Goal: Task Accomplishment & Management: Complete application form

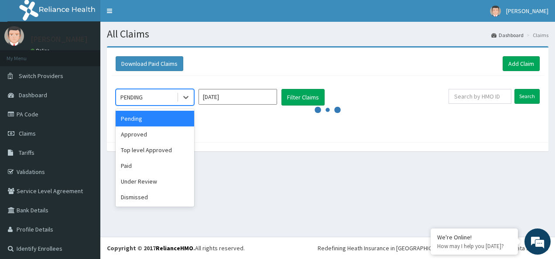
click at [151, 103] on div "PENDING" at bounding box center [146, 97] width 61 height 14
click at [157, 117] on div "Pending" at bounding box center [155, 119] width 79 height 16
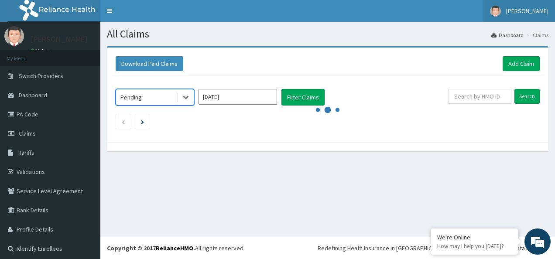
click at [521, 13] on span "[PERSON_NAME]" at bounding box center [527, 11] width 42 height 8
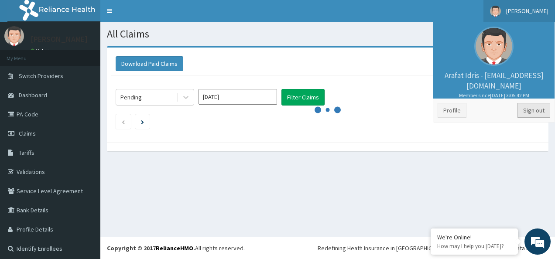
click at [532, 114] on link "Sign out" at bounding box center [534, 110] width 33 height 15
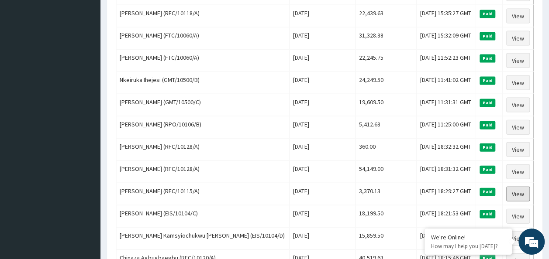
scroll to position [1058, 0]
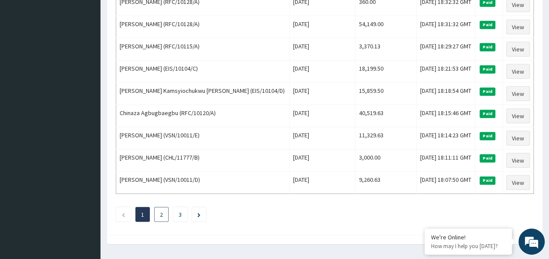
click at [158, 207] on li "2" at bounding box center [161, 214] width 14 height 15
click at [164, 207] on li "2" at bounding box center [161, 214] width 14 height 15
click at [162, 211] on link "2" at bounding box center [161, 215] width 3 height 8
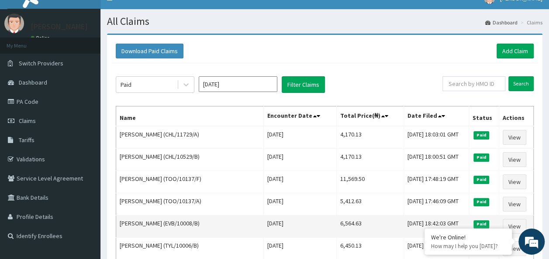
scroll to position [10, 0]
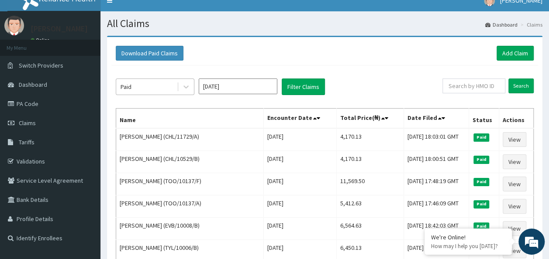
click at [160, 86] on div "Paid" at bounding box center [146, 87] width 61 height 14
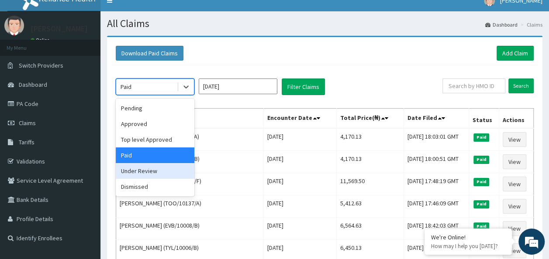
click at [155, 168] on div "Under Review" at bounding box center [155, 171] width 79 height 16
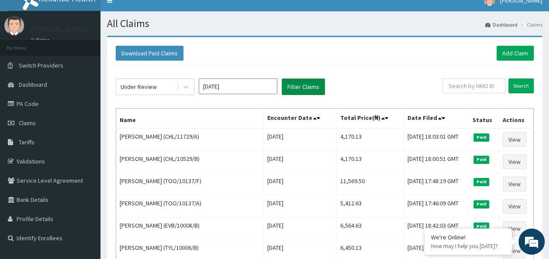
click at [286, 89] on button "Filter Claims" at bounding box center [303, 87] width 43 height 17
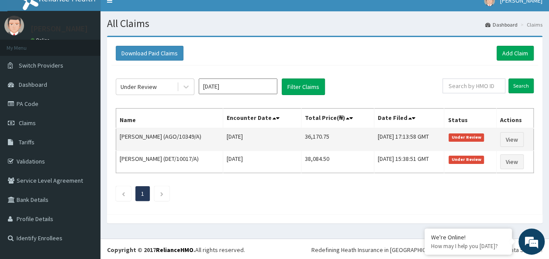
click at [489, 146] on td "Under Review" at bounding box center [470, 139] width 52 height 23
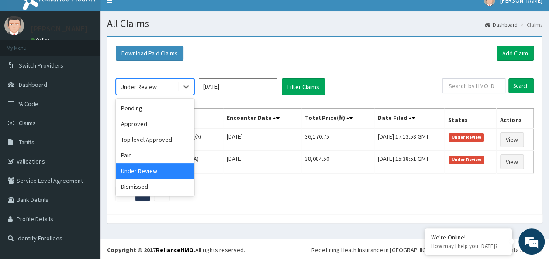
click at [158, 90] on div "Under Review" at bounding box center [146, 87] width 61 height 14
click at [153, 142] on div "Top level Approved" at bounding box center [155, 140] width 79 height 16
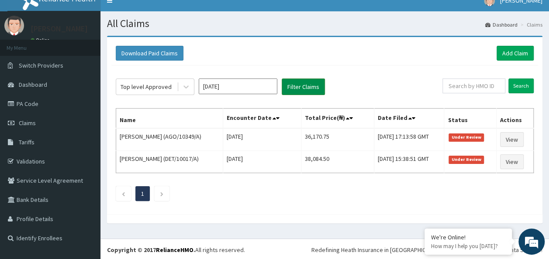
click at [282, 90] on button "Filter Claims" at bounding box center [303, 87] width 43 height 17
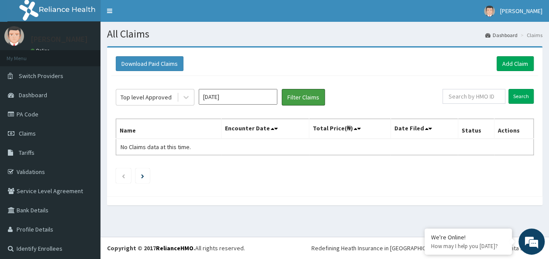
scroll to position [0, 0]
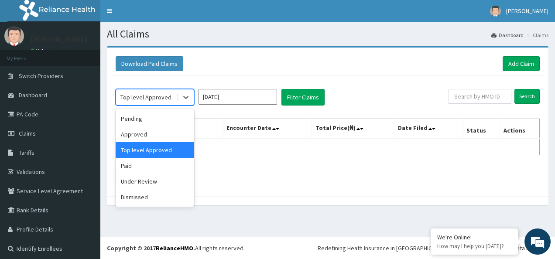
click at [150, 94] on div "Top level Approved" at bounding box center [145, 97] width 51 height 9
click at [150, 131] on div "Approved" at bounding box center [155, 135] width 79 height 16
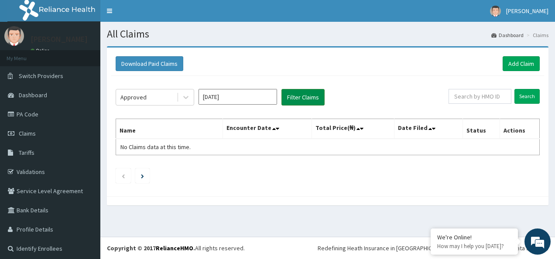
click at [307, 100] on button "Filter Claims" at bounding box center [303, 97] width 43 height 17
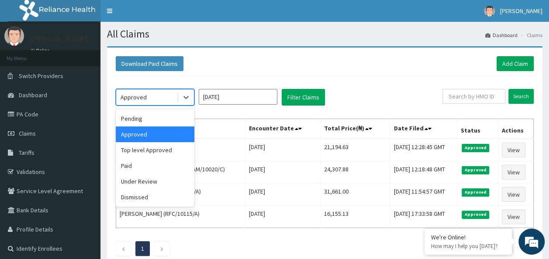
click at [163, 99] on div "Approved" at bounding box center [146, 97] width 61 height 14
click at [157, 122] on div "Pending" at bounding box center [155, 119] width 79 height 16
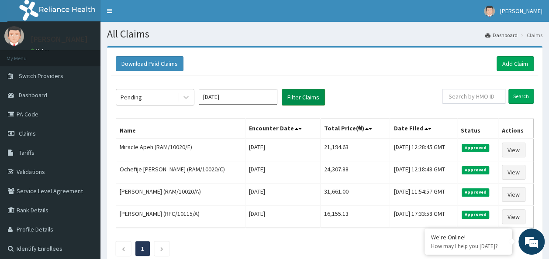
click at [295, 106] on div "Pending Sep 2025 Filter Claims Search Name Encounter Date Total Price(₦) Date F…" at bounding box center [324, 170] width 427 height 189
click at [294, 100] on button "Filter Claims" at bounding box center [303, 97] width 43 height 17
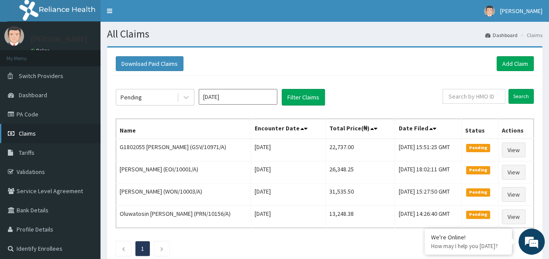
click at [30, 136] on span "Claims" at bounding box center [27, 134] width 17 height 8
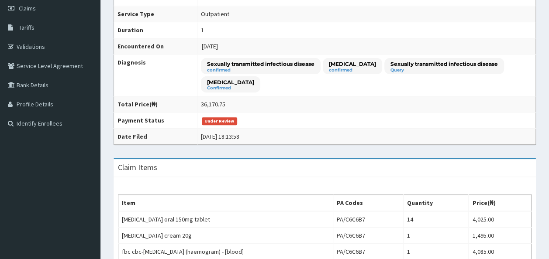
scroll to position [212, 0]
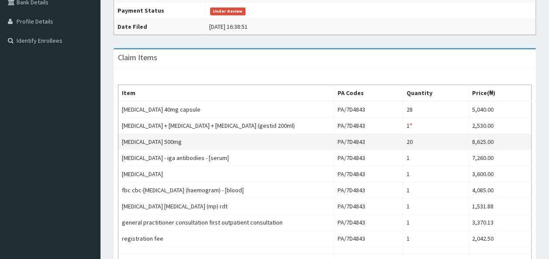
scroll to position [131, 0]
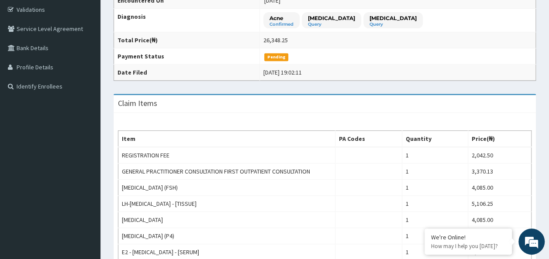
scroll to position [159, 0]
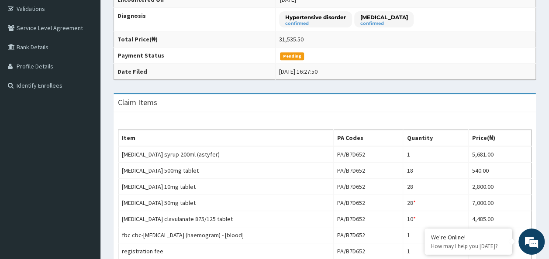
scroll to position [85, 0]
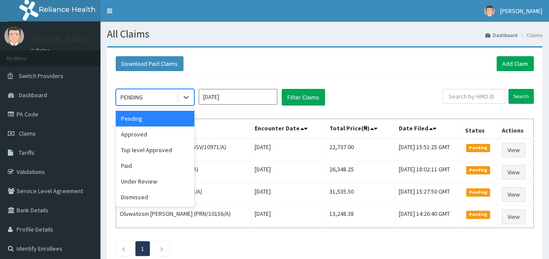
click at [165, 98] on div "PENDING" at bounding box center [146, 97] width 61 height 14
click at [150, 127] on div "Approved" at bounding box center [155, 135] width 79 height 16
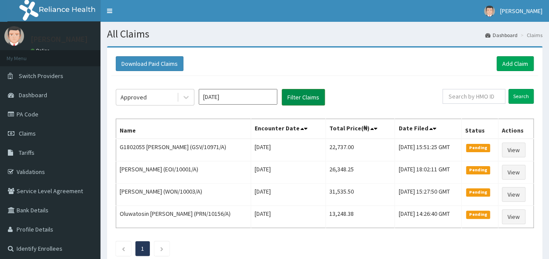
click at [309, 100] on button "Filter Claims" at bounding box center [303, 97] width 43 height 17
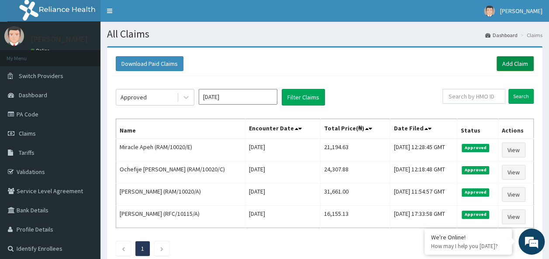
click at [509, 67] on link "Add Claim" at bounding box center [514, 63] width 37 height 15
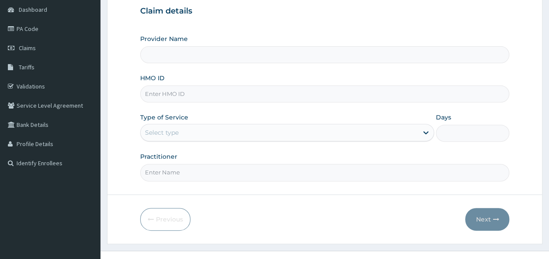
scroll to position [87, 0]
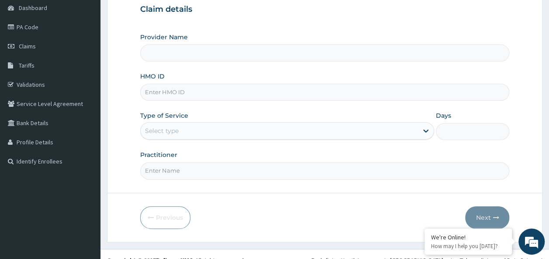
click at [205, 92] on input "HMO ID" at bounding box center [324, 92] width 369 height 17
paste input "RET/18545/A"
type input "RET/18545/A"
click at [203, 126] on div "Select type" at bounding box center [279, 131] width 277 height 14
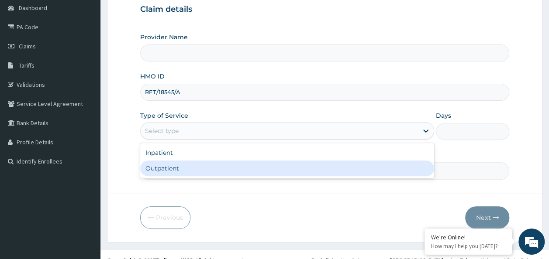
click at [187, 161] on div "Outpatient" at bounding box center [287, 169] width 294 height 16
type input "1"
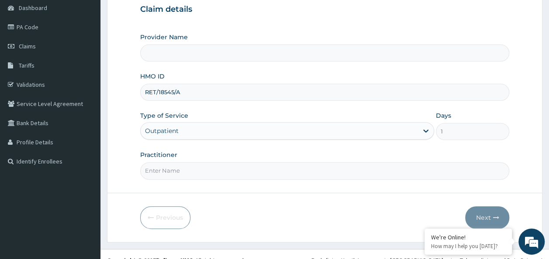
click at [179, 175] on input "Practitioner" at bounding box center [324, 170] width 369 height 17
type input "[PERSON_NAME]"
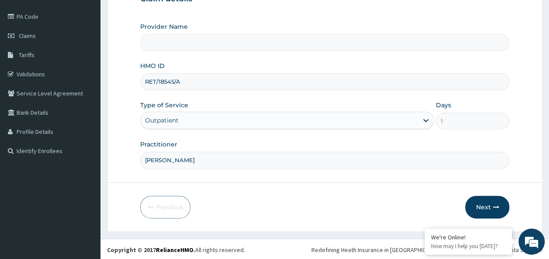
type input "Reliance Family Clinics (RFC)- Ejigbo"
type input "Dr Idibie"
click at [478, 211] on button "Next" at bounding box center [487, 207] width 44 height 23
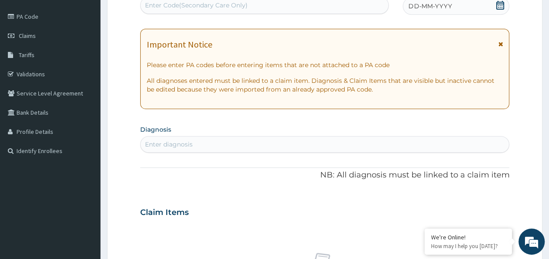
click at [498, 7] on icon at bounding box center [500, 5] width 8 height 9
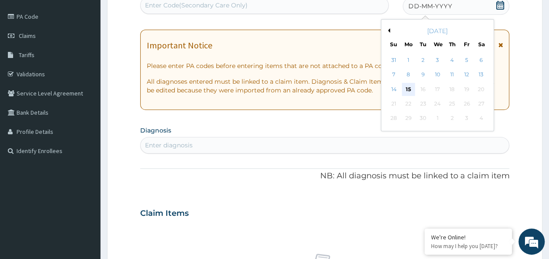
click at [405, 90] on div "15" at bounding box center [408, 89] width 13 height 13
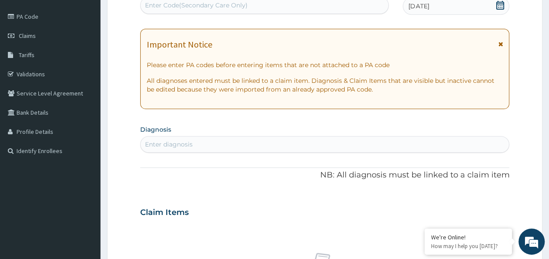
click at [337, 141] on div "Enter diagnosis" at bounding box center [325, 145] width 368 height 14
type input "hyperlipid"
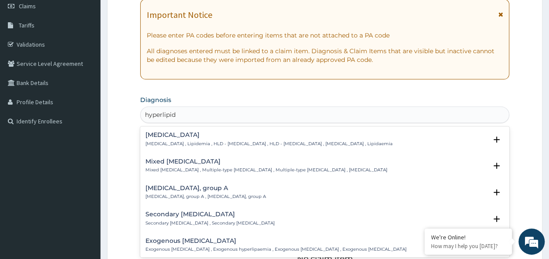
scroll to position [141, 0]
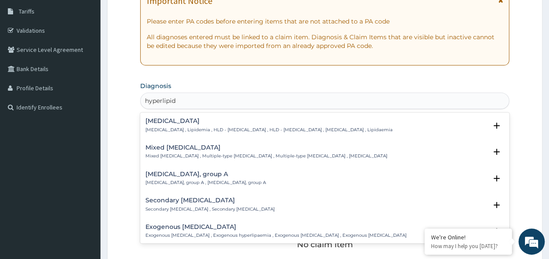
click at [256, 122] on h4 "Hyperlipidemia" at bounding box center [268, 121] width 247 height 7
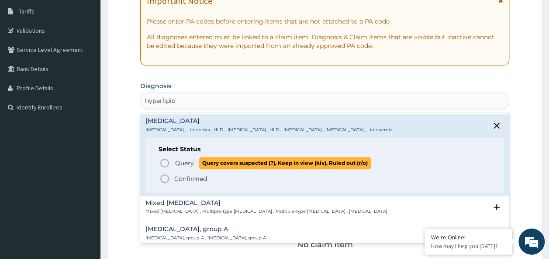
click at [176, 161] on span "Query" at bounding box center [184, 163] width 19 height 9
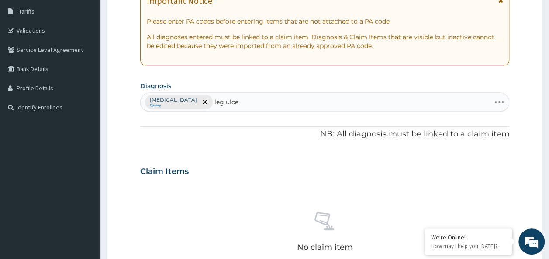
type input "leg ulcer"
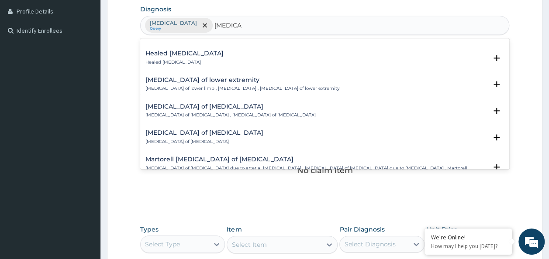
scroll to position [0, 0]
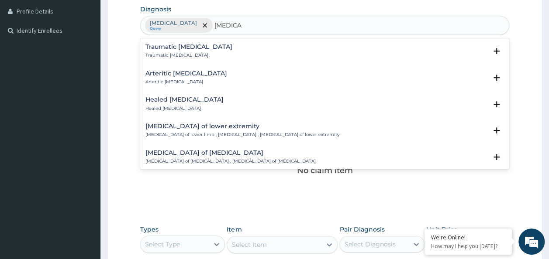
click at [222, 120] on div "Ulcer of lower extremity Ulcer of lower limb , Leg ulcer , Ulcer of lower extre…" at bounding box center [324, 133] width 369 height 27
click at [218, 129] on h4 "Ulcer of lower extremity" at bounding box center [242, 126] width 194 height 7
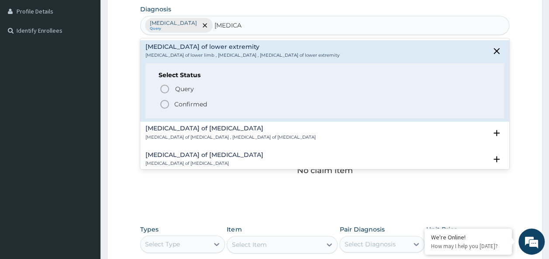
scroll to position [87, 0]
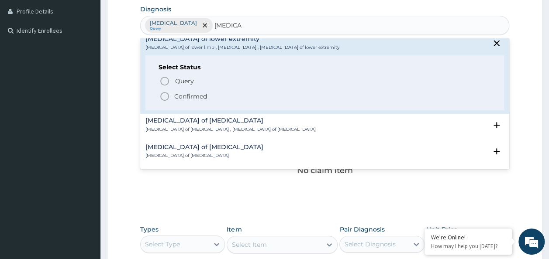
click at [201, 95] on p "Confirmed" at bounding box center [190, 96] width 33 height 9
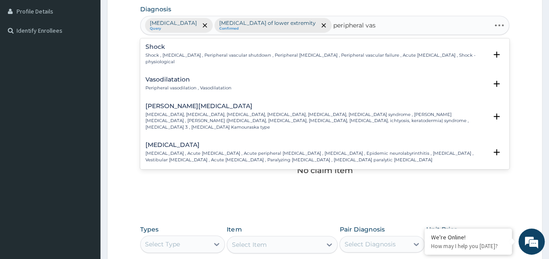
type input "peripheral vasc"
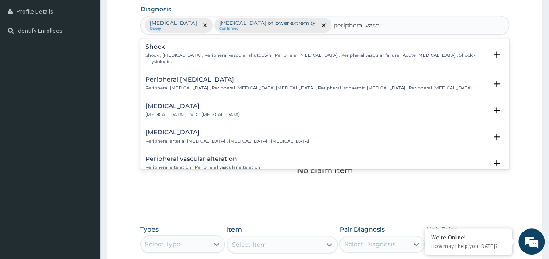
click at [214, 107] on h4 "Peripheral vascular disease" at bounding box center [192, 106] width 94 height 7
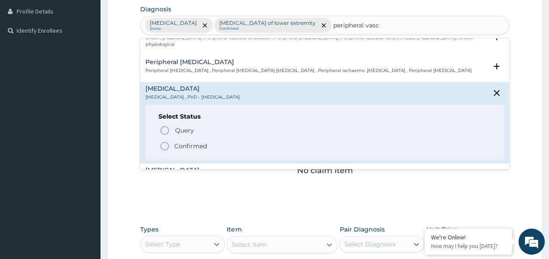
scroll to position [44, 0]
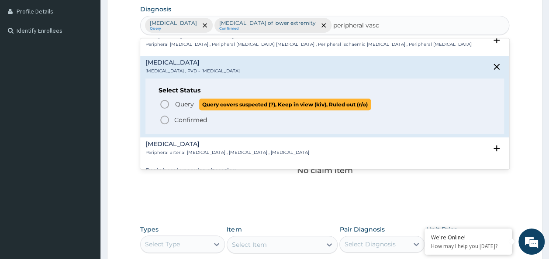
click at [194, 100] on p "Query Query covers suspected (?), Keep in view (kiv), Ruled out (r/o)" at bounding box center [272, 105] width 196 height 12
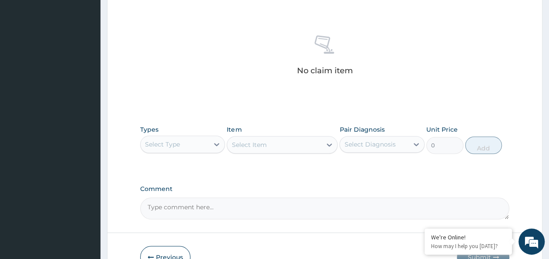
scroll to position [368, 0]
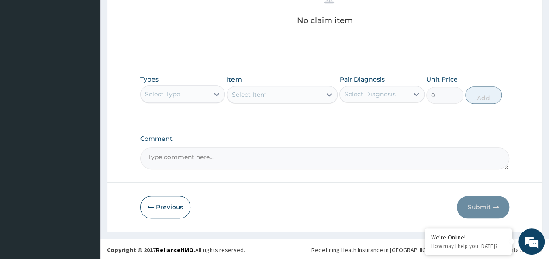
click at [205, 92] on div "Select Type" at bounding box center [175, 94] width 69 height 14
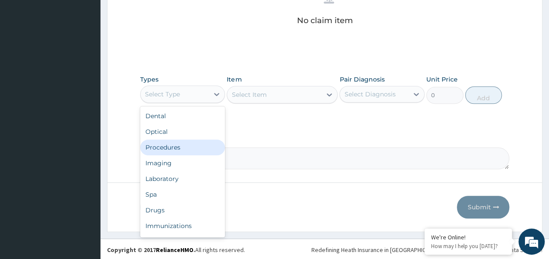
click at [177, 144] on div "Procedures" at bounding box center [182, 148] width 85 height 16
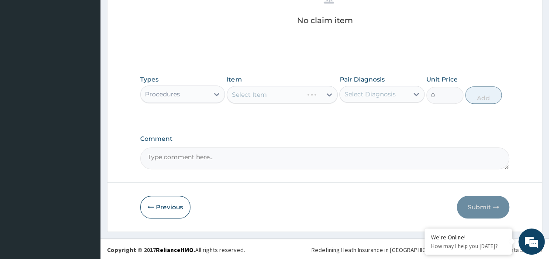
click at [379, 95] on div "Select Diagnosis" at bounding box center [369, 94] width 51 height 9
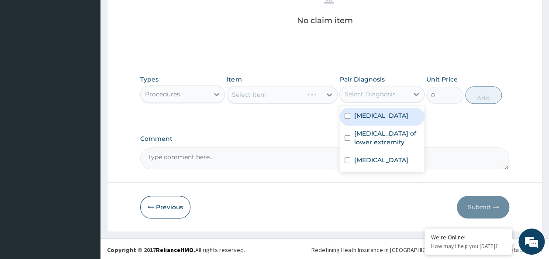
click at [378, 113] on label "Hyperlipidemia" at bounding box center [381, 115] width 54 height 9
checkbox input "true"
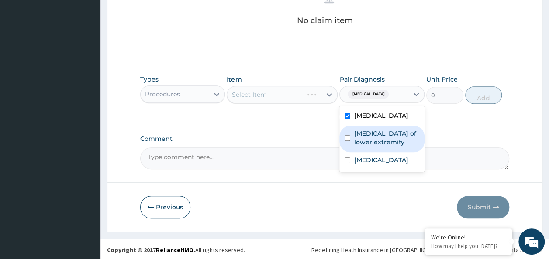
click at [358, 144] on label "Ulcer of lower extremity" at bounding box center [386, 137] width 65 height 17
checkbox input "true"
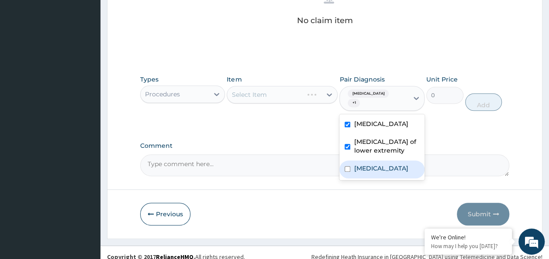
click at [358, 167] on label "Peripheral vascular disease" at bounding box center [381, 168] width 54 height 9
checkbox input "true"
click at [264, 116] on div "Types Procedures Item Select Item Pair Diagnosis option Peripheral vascular dis…" at bounding box center [324, 100] width 369 height 58
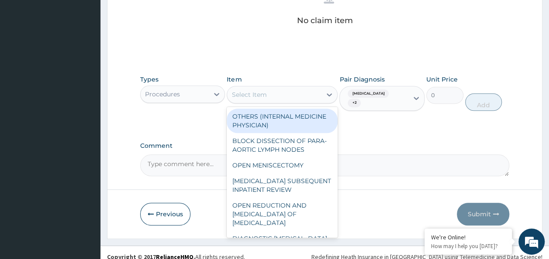
click at [261, 91] on div "Select Item" at bounding box center [248, 94] width 35 height 9
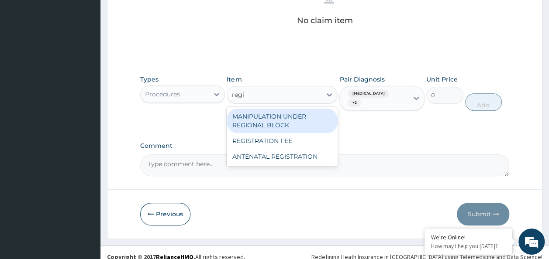
type input "regis"
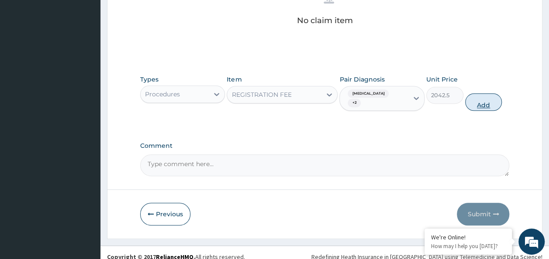
click at [478, 94] on button "Add" at bounding box center [483, 101] width 37 height 17
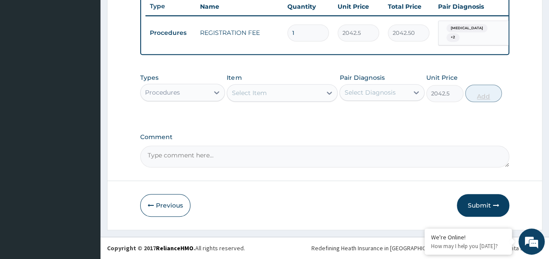
type input "0"
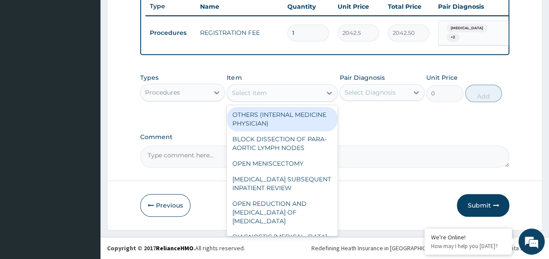
click at [303, 89] on div "Select Item" at bounding box center [274, 93] width 94 height 14
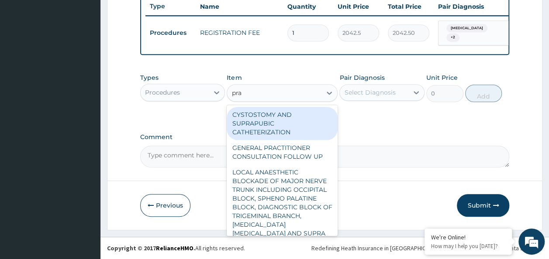
type input "prac"
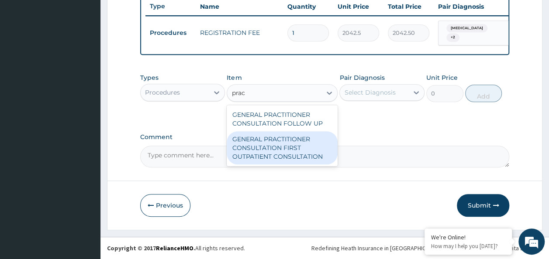
type input "3370.125"
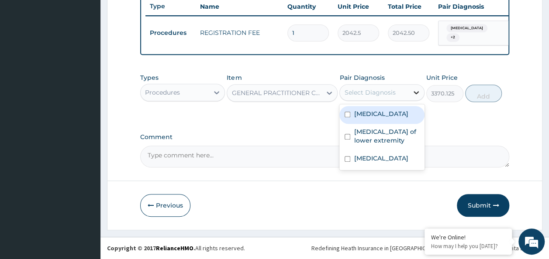
click at [418, 95] on icon at bounding box center [416, 92] width 9 height 9
drag, startPoint x: 402, startPoint y: 113, endPoint x: 395, endPoint y: 125, distance: 14.1
click at [401, 117] on div "Hyperlipidemia" at bounding box center [381, 115] width 85 height 18
checkbox input "true"
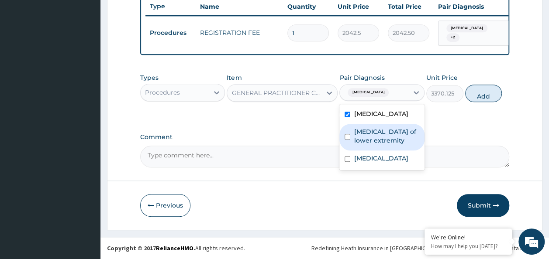
drag, startPoint x: 386, startPoint y: 133, endPoint x: 382, endPoint y: 162, distance: 28.8
click at [386, 134] on label "Ulcer of lower extremity" at bounding box center [386, 135] width 65 height 17
checkbox input "true"
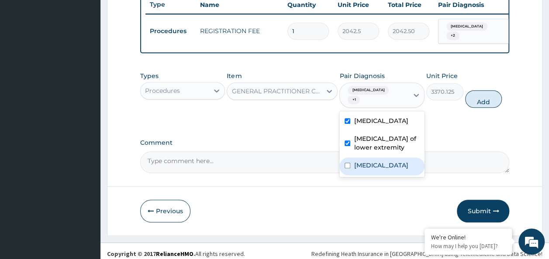
click at [382, 162] on label "Peripheral vascular disease" at bounding box center [381, 165] width 54 height 9
checkbox input "true"
click at [475, 100] on button "Add" at bounding box center [483, 98] width 37 height 17
type input "0"
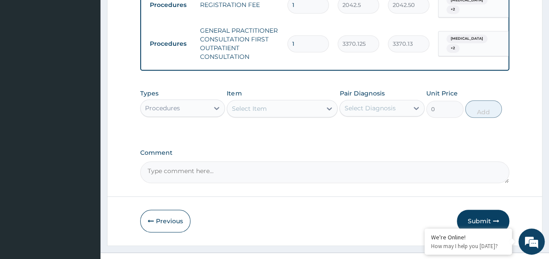
scroll to position [378, 0]
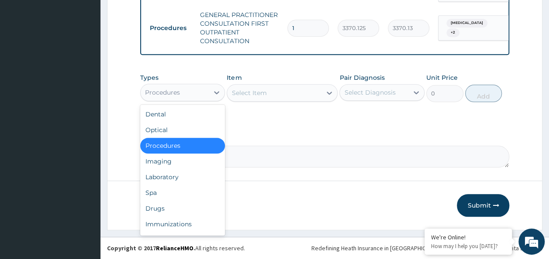
click at [174, 95] on div "Procedures" at bounding box center [162, 92] width 35 height 9
click at [171, 176] on div "Laboratory" at bounding box center [182, 177] width 85 height 16
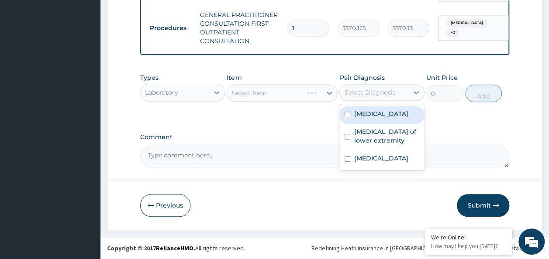
click at [362, 93] on div "Select Diagnosis" at bounding box center [369, 92] width 51 height 9
click at [365, 121] on div "Hyperlipidemia" at bounding box center [381, 115] width 85 height 18
checkbox input "true"
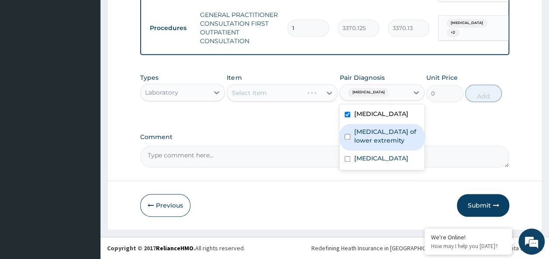
drag, startPoint x: 360, startPoint y: 134, endPoint x: 352, endPoint y: 181, distance: 47.4
click at [359, 138] on label "Ulcer of lower extremity" at bounding box center [386, 135] width 65 height 17
checkbox input "true"
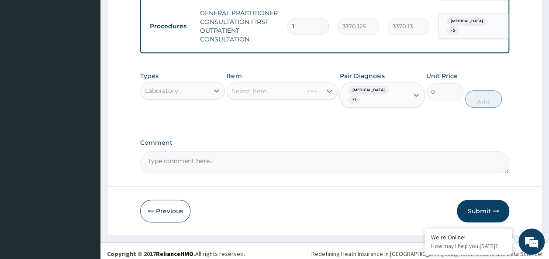
click at [368, 101] on div "Pair Diagnosis Hyperlipidemia + 1" at bounding box center [381, 90] width 85 height 36
click at [372, 94] on span "Hyperlipidemia" at bounding box center [368, 90] width 41 height 9
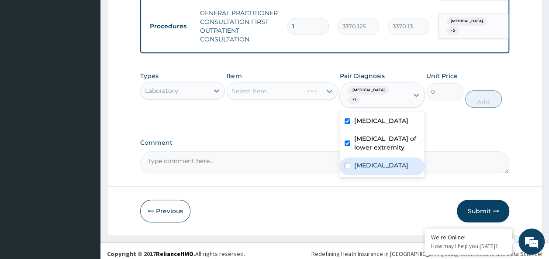
click at [375, 161] on label "Peripheral vascular disease" at bounding box center [381, 165] width 54 height 9
checkbox input "true"
click at [259, 107] on div "Types Laboratory Item Select Item Pair Diagnosis option Peripheral vascular dis…" at bounding box center [324, 96] width 369 height 58
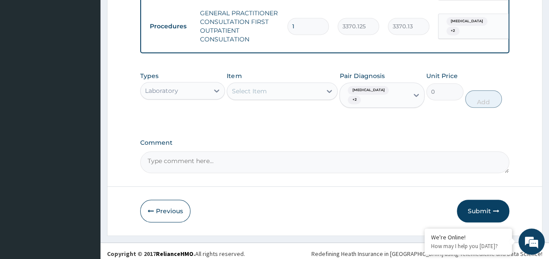
click at [285, 94] on div "Select Item" at bounding box center [274, 91] width 94 height 14
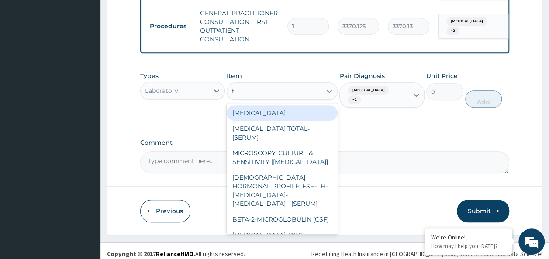
type input "fbc"
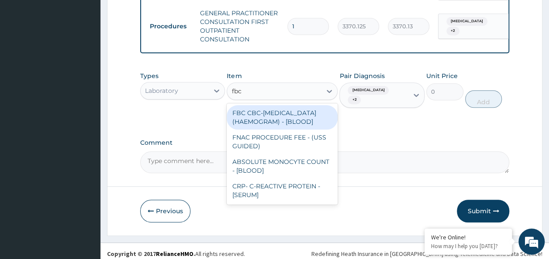
click at [300, 124] on div "FBC CBC-COMPLETE BLOOD COUNT (HAEMOGRAM) - [BLOOD]" at bounding box center [282, 117] width 111 height 24
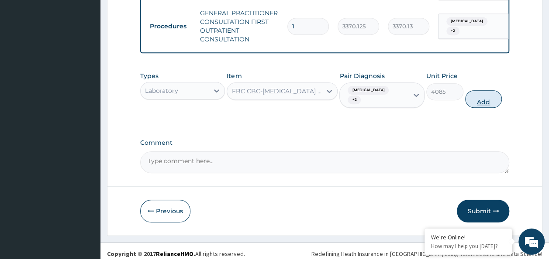
click at [489, 90] on button "Add" at bounding box center [483, 98] width 37 height 17
type input "0"
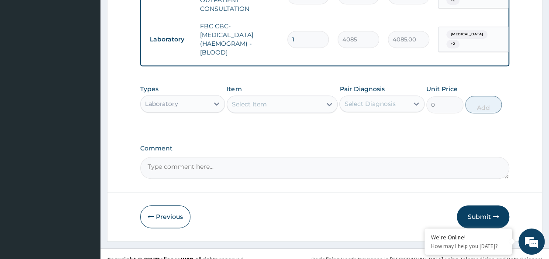
scroll to position [421, 0]
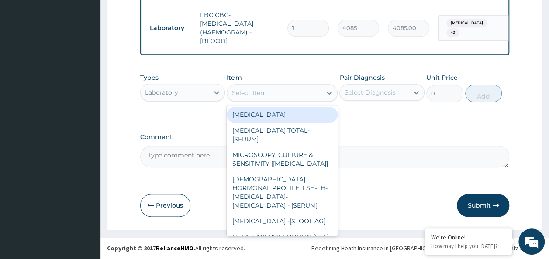
click at [276, 100] on div "Select Item" at bounding box center [274, 93] width 94 height 14
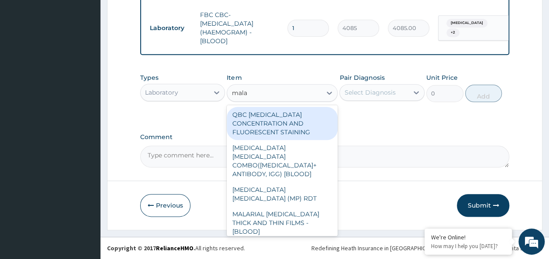
type input "malar"
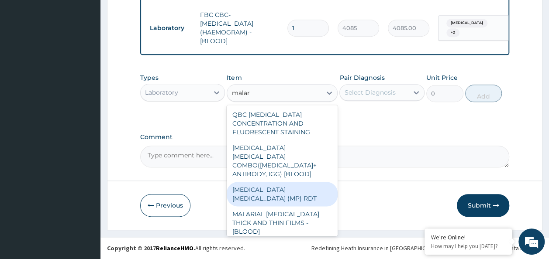
click at [287, 185] on div "MALARIA PARASITE (MP) RDT" at bounding box center [282, 194] width 111 height 24
type input "1531.875"
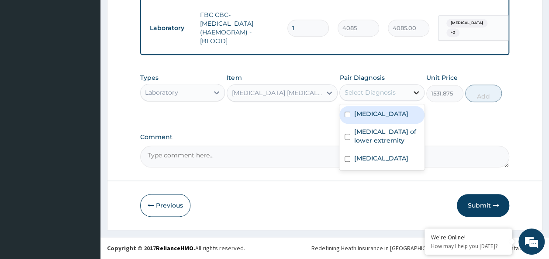
click at [409, 88] on div at bounding box center [416, 93] width 16 height 16
click at [394, 120] on div "Hyperlipidemia" at bounding box center [381, 115] width 85 height 18
checkbox input "true"
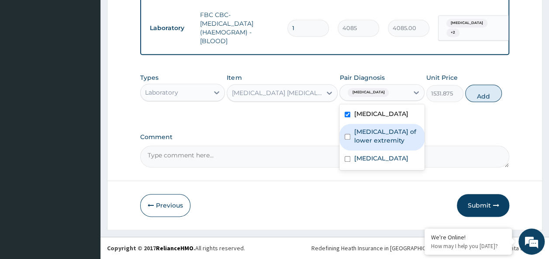
click at [359, 143] on label "Ulcer of lower extremity" at bounding box center [386, 135] width 65 height 17
checkbox input "true"
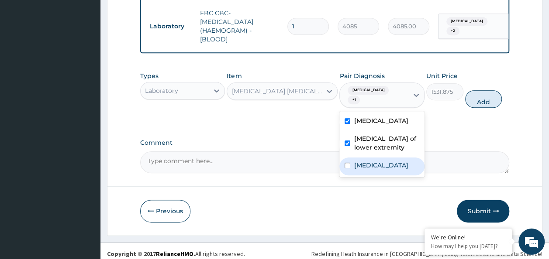
click at [363, 161] on label "Peripheral vascular disease" at bounding box center [381, 165] width 54 height 9
checkbox input "true"
click at [498, 98] on button "Add" at bounding box center [483, 98] width 37 height 17
type input "0"
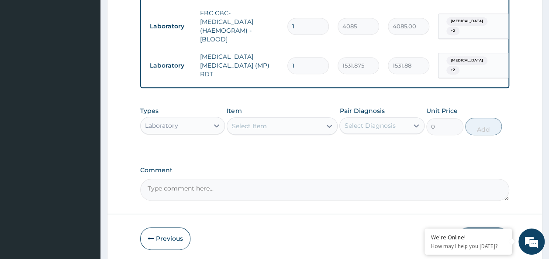
click at [258, 128] on div "Select Item" at bounding box center [274, 126] width 94 height 14
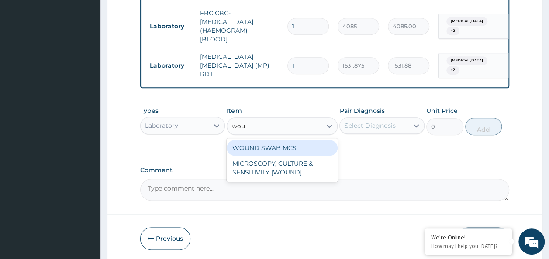
type input "woun"
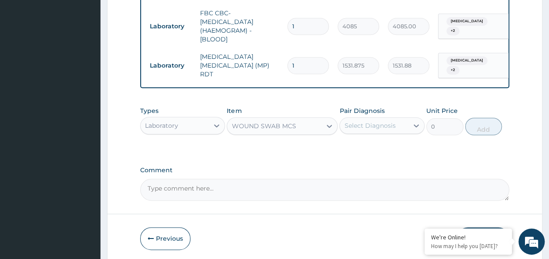
type input "7200"
click at [363, 131] on div "Select Diagnosis" at bounding box center [381, 125] width 85 height 17
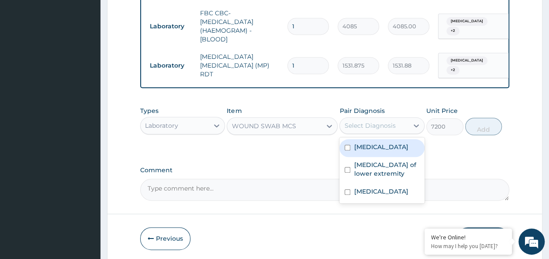
click at [363, 143] on label "Hyperlipidemia" at bounding box center [381, 147] width 54 height 9
checkbox input "true"
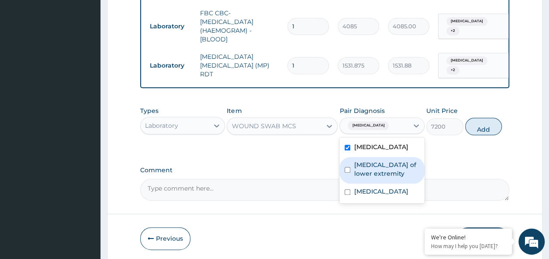
click at [361, 162] on label "Ulcer of lower extremity" at bounding box center [386, 169] width 65 height 17
checkbox input "true"
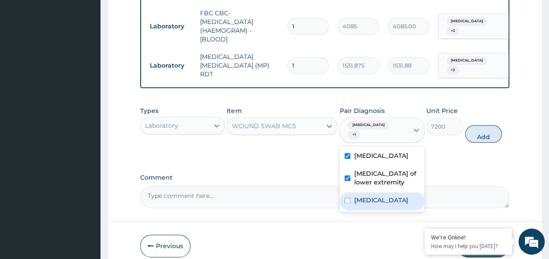
click at [360, 196] on label "Peripheral vascular disease" at bounding box center [381, 200] width 54 height 9
checkbox input "true"
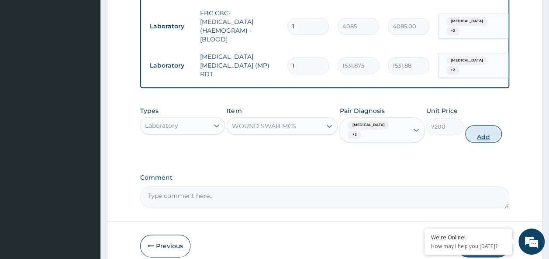
click at [474, 127] on button "Add" at bounding box center [483, 133] width 37 height 17
type input "0"
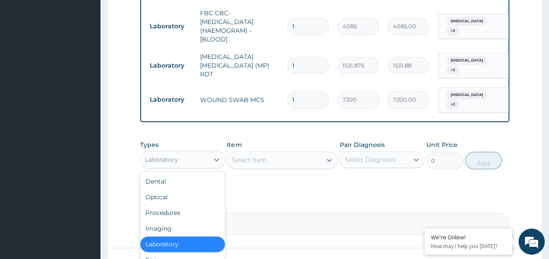
click at [200, 158] on div "Laboratory" at bounding box center [175, 160] width 69 height 14
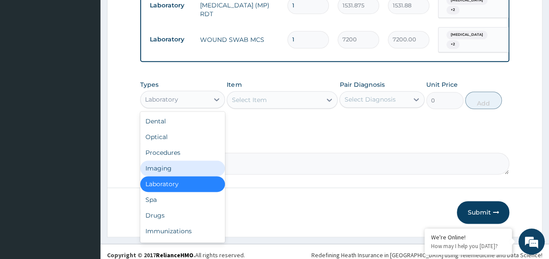
scroll to position [30, 0]
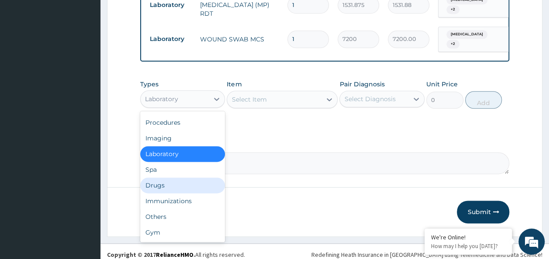
click at [167, 178] on div "Drugs" at bounding box center [182, 186] width 85 height 16
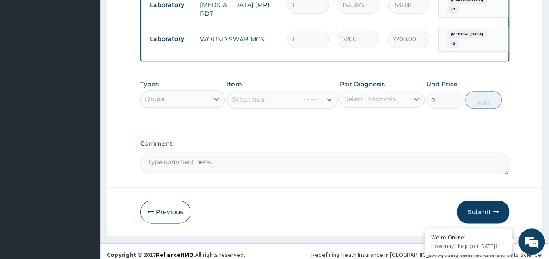
click at [391, 95] on div "Select Diagnosis" at bounding box center [369, 99] width 51 height 9
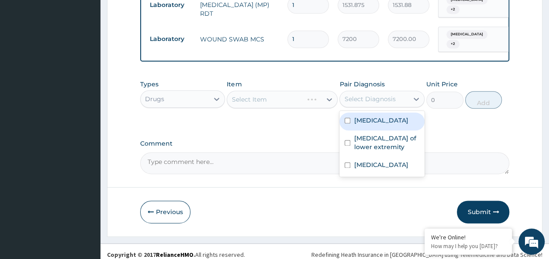
click at [387, 123] on div "Hyperlipidemia" at bounding box center [381, 122] width 85 height 18
checkbox input "true"
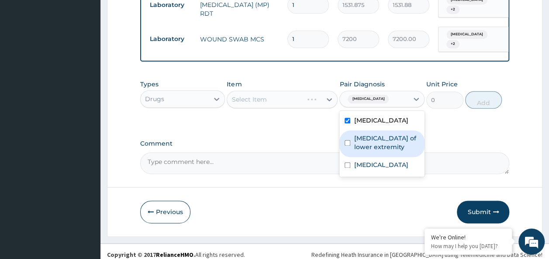
click at [376, 137] on label "Ulcer of lower extremity" at bounding box center [386, 142] width 65 height 17
checkbox input "true"
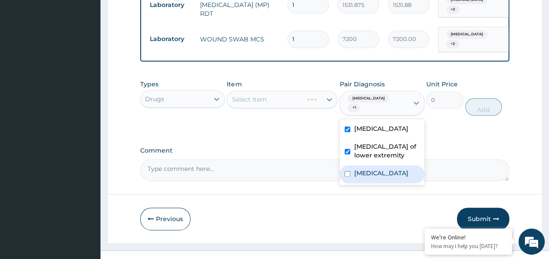
click at [364, 169] on label "Peripheral vascular disease" at bounding box center [381, 173] width 54 height 9
checkbox input "true"
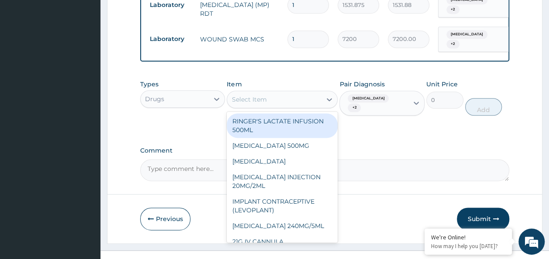
click at [285, 96] on div "Select Item" at bounding box center [274, 100] width 94 height 14
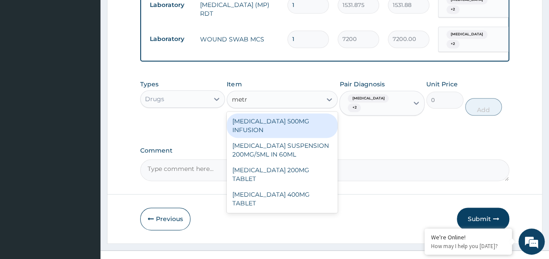
type input "metro"
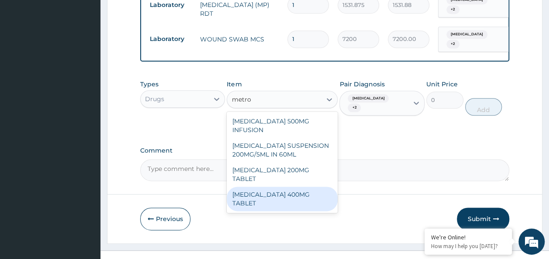
click at [291, 187] on div "METRONIDAZOLE 400MG TABLET" at bounding box center [282, 199] width 111 height 24
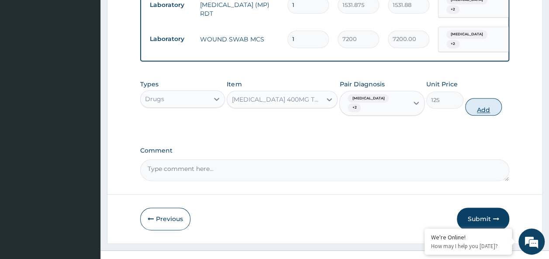
click at [475, 98] on button "Add" at bounding box center [483, 106] width 37 height 17
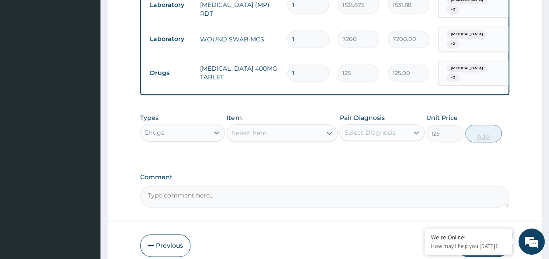
type input "0"
type input "0.00"
type input "2"
type input "250.00"
type input "2"
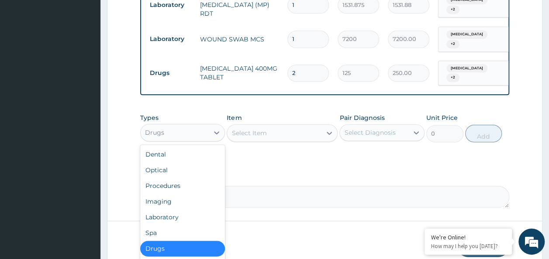
drag, startPoint x: 217, startPoint y: 123, endPoint x: 206, endPoint y: 136, distance: 16.4
click at [215, 128] on icon at bounding box center [216, 132] width 9 height 9
click at [185, 178] on div "Procedures" at bounding box center [182, 186] width 85 height 16
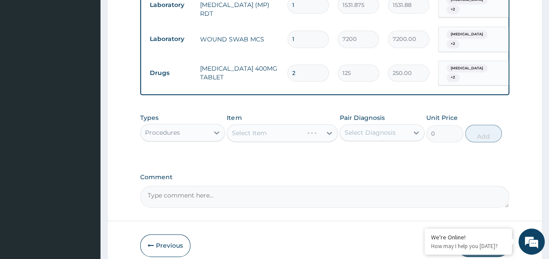
click at [390, 128] on div "Select Diagnosis" at bounding box center [369, 132] width 51 height 9
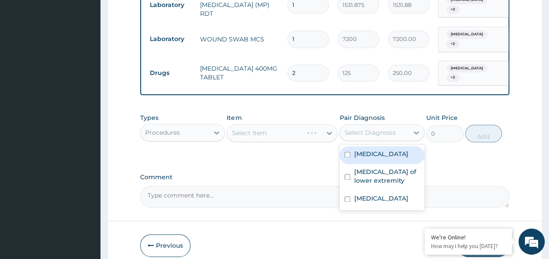
click at [379, 150] on label "Hyperlipidemia" at bounding box center [381, 154] width 54 height 9
checkbox input "true"
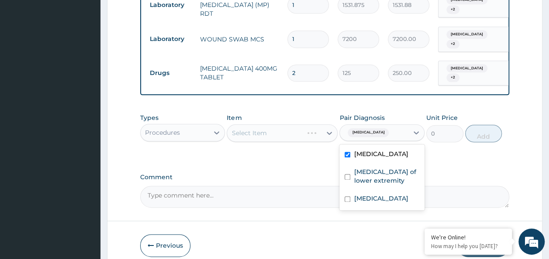
click at [375, 164] on div "Ulcer of lower extremity" at bounding box center [381, 177] width 85 height 27
checkbox input "true"
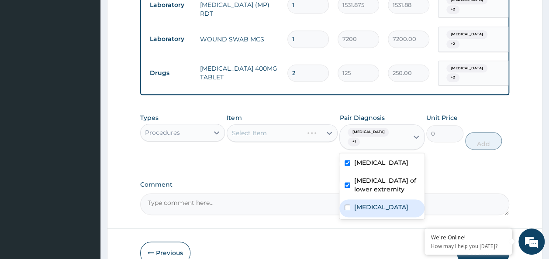
click at [354, 203] on label "Peripheral vascular disease" at bounding box center [381, 207] width 54 height 9
checkbox input "true"
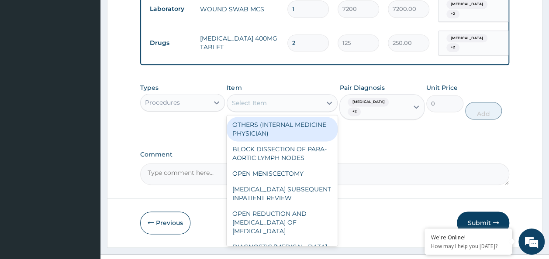
click at [260, 96] on div "Select Item" at bounding box center [274, 103] width 94 height 14
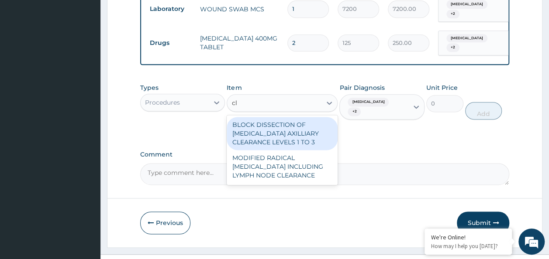
type input "c"
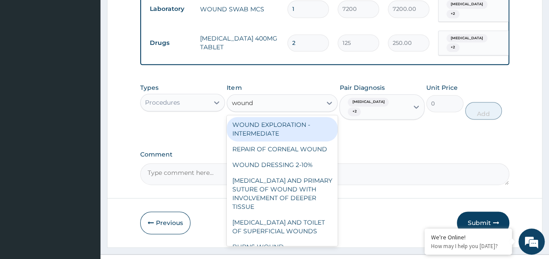
type input "wound d"
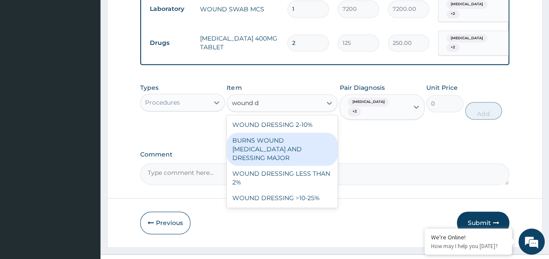
click at [265, 133] on div "BURNS WOUND DEBRIDEMENT AND DRESSING MAJOR" at bounding box center [282, 149] width 111 height 33
type input "16340"
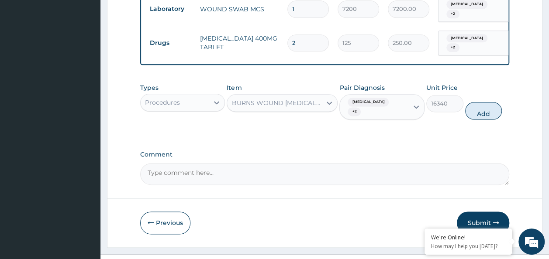
click at [290, 99] on div "BURNS WOUND DEBRIDEMENT AND DRESSING MAJOR" at bounding box center [276, 103] width 91 height 9
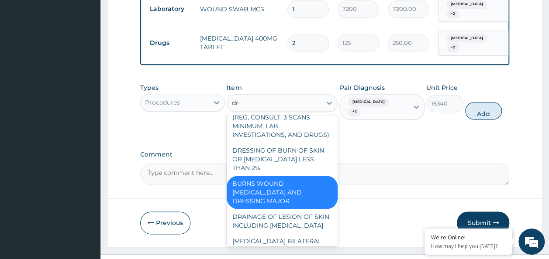
scroll to position [0, 0]
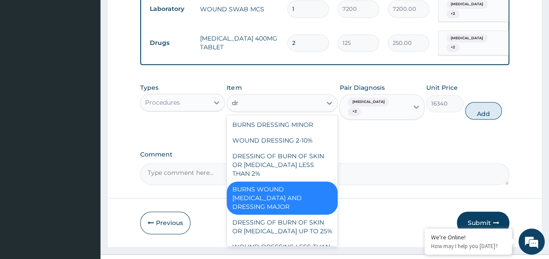
type input "d"
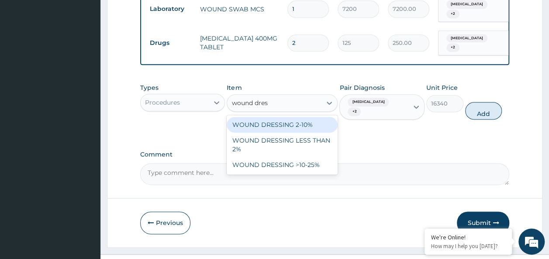
type input "wound dress"
click at [298, 118] on div "WOUND DRESSING 2-10%" at bounding box center [282, 125] width 111 height 16
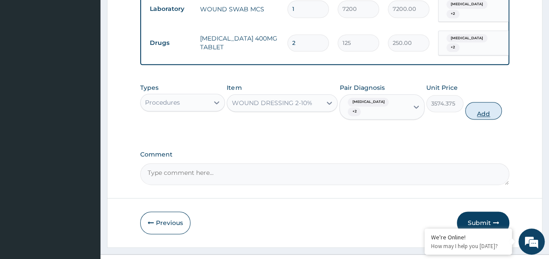
click at [483, 102] on button "Add" at bounding box center [483, 110] width 37 height 17
type input "0"
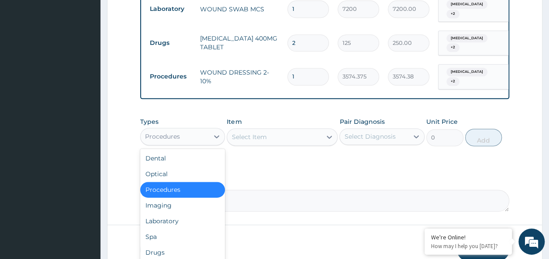
click at [207, 130] on div "Procedures" at bounding box center [175, 137] width 69 height 14
click at [155, 245] on div "Drugs" at bounding box center [182, 253] width 85 height 16
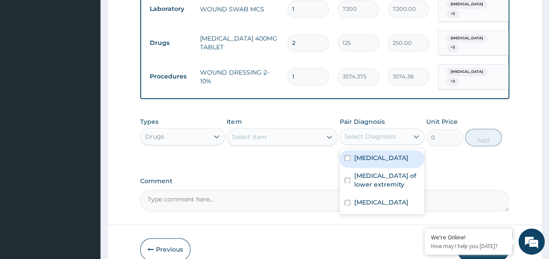
click at [404, 131] on div "Select Diagnosis" at bounding box center [381, 136] width 85 height 17
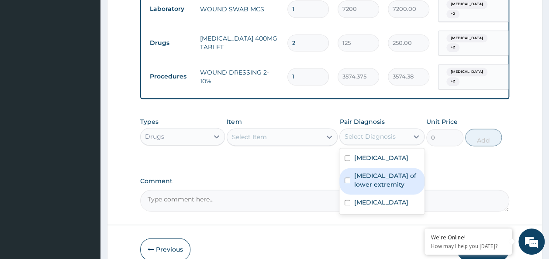
click at [385, 172] on label "Ulcer of lower extremity" at bounding box center [386, 180] width 65 height 17
checkbox input "true"
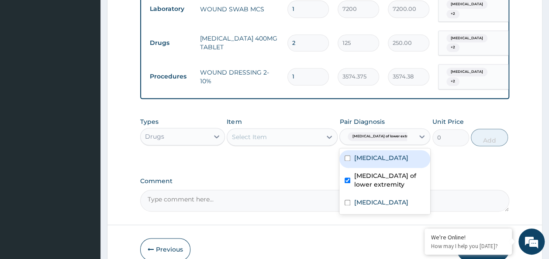
click at [387, 154] on label "Hyperlipidemia" at bounding box center [381, 158] width 54 height 9
checkbox input "true"
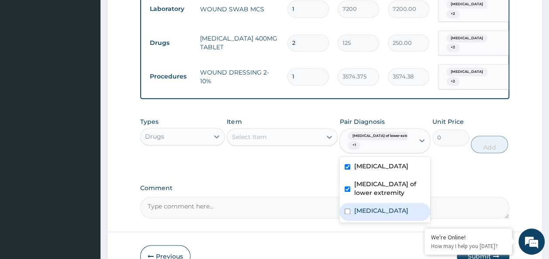
click at [379, 206] on label "Peripheral vascular disease" at bounding box center [381, 210] width 54 height 9
checkbox input "true"
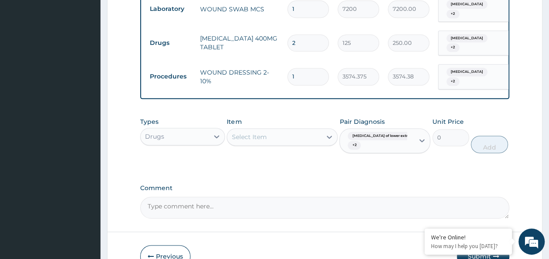
click at [249, 156] on div "Types Drugs Item Select Item Pair Diagnosis Ulcer of lower extremity + 2 Unit P…" at bounding box center [324, 142] width 369 height 58
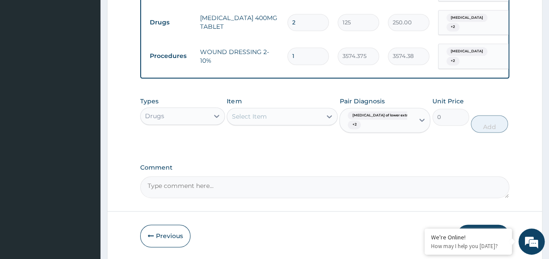
scroll to position [550, 0]
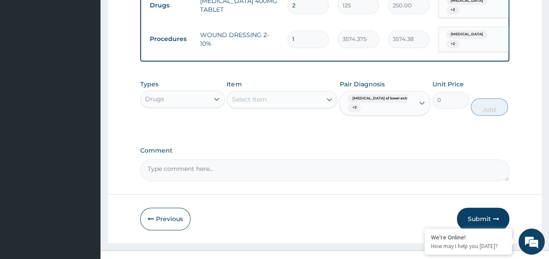
click at [299, 93] on div "Select Item" at bounding box center [274, 100] width 94 height 14
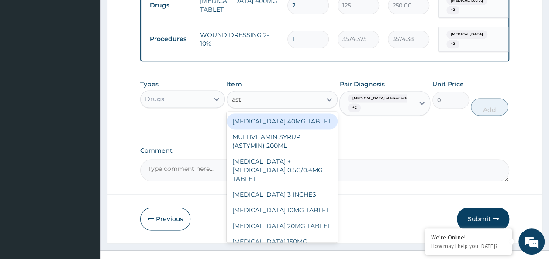
type input "asty"
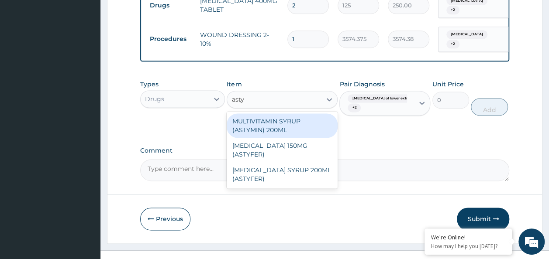
click at [287, 114] on div "MULTIVITAMIN SYRUP (ASTYMIN) 200ML" at bounding box center [282, 126] width 111 height 24
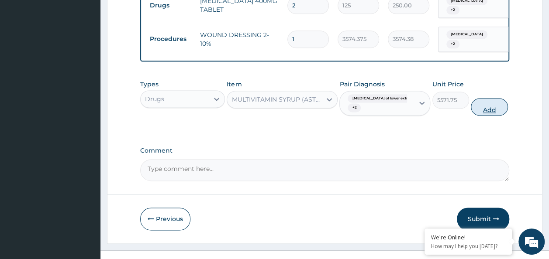
click at [483, 98] on button "Add" at bounding box center [489, 106] width 37 height 17
type input "0"
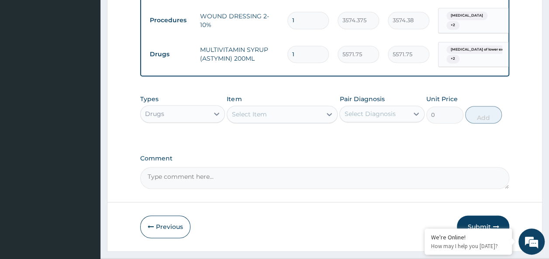
scroll to position [576, 0]
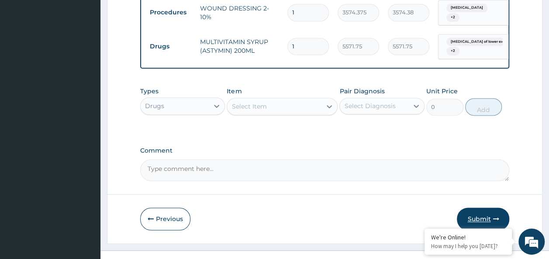
click at [478, 212] on button "Submit" at bounding box center [483, 219] width 52 height 23
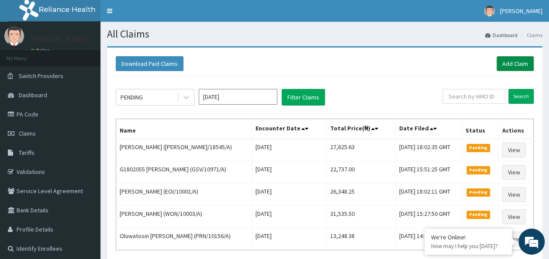
click at [526, 62] on link "Add Claim" at bounding box center [514, 63] width 37 height 15
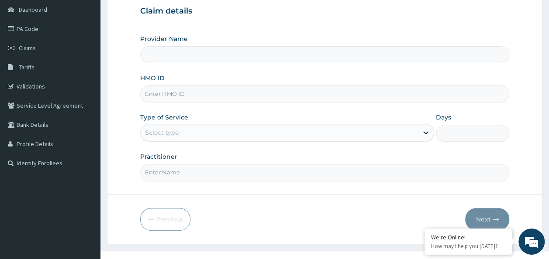
scroll to position [87, 0]
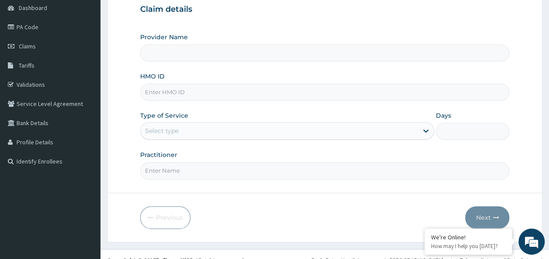
click at [221, 88] on input "HMO ID" at bounding box center [324, 92] width 369 height 17
type input "Reliance Family Clinics (RFC)- Ejigbo"
paste input "RFC/10127/A"
type input "RFC/10127/A"
click at [196, 130] on div "Select type" at bounding box center [279, 131] width 277 height 14
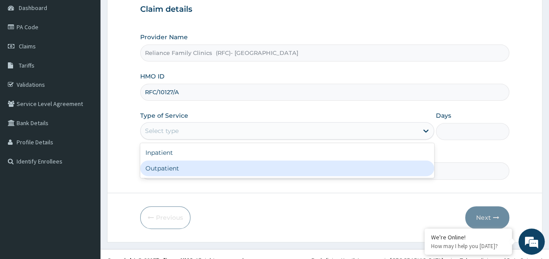
click at [196, 170] on div "Outpatient" at bounding box center [287, 169] width 294 height 16
type input "1"
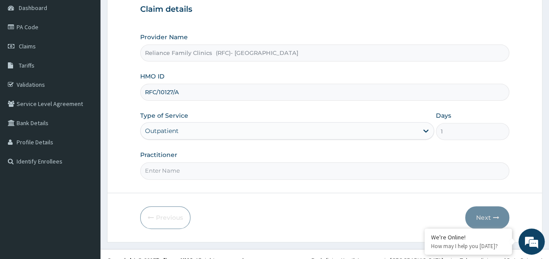
click at [196, 170] on input "Practitioner" at bounding box center [324, 170] width 369 height 17
type input "Dr Idibie"
click at [504, 220] on button "Next" at bounding box center [487, 217] width 44 height 23
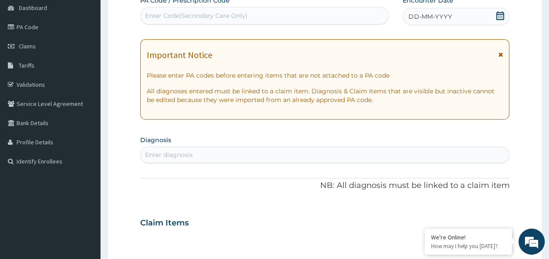
click at [500, 17] on icon at bounding box center [500, 15] width 9 height 9
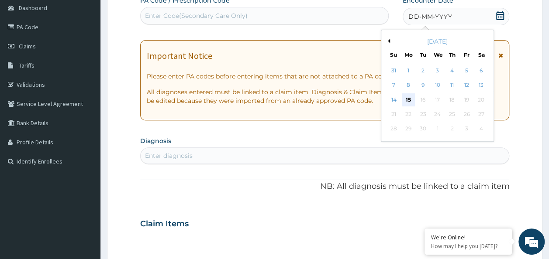
click at [409, 99] on div "15" at bounding box center [408, 99] width 13 height 13
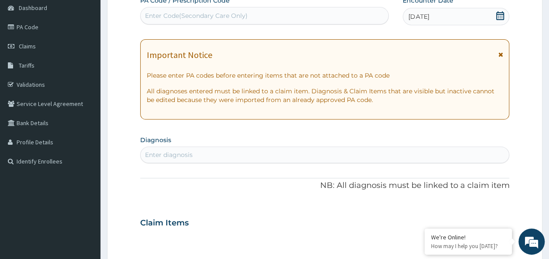
click at [230, 160] on div "Enter diagnosis" at bounding box center [325, 155] width 368 height 14
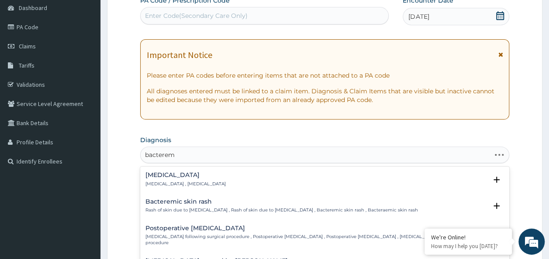
type input "bacteremi"
click at [206, 178] on div "Bacteremia Bacteremia , Bacteraemia" at bounding box center [324, 179] width 359 height 15
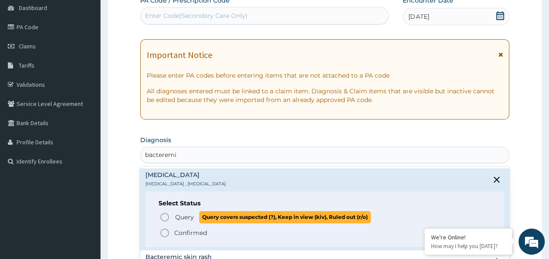
click at [179, 217] on span "Query" at bounding box center [184, 217] width 19 height 9
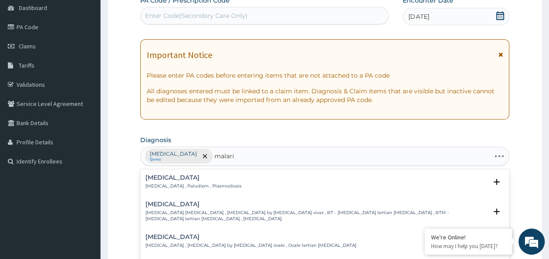
type input "malaria"
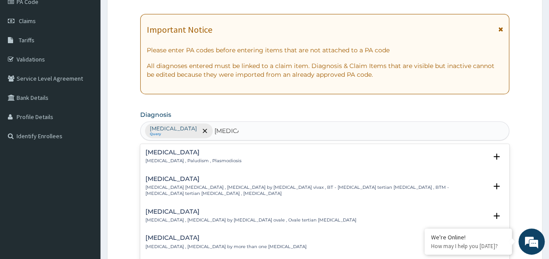
scroll to position [131, 0]
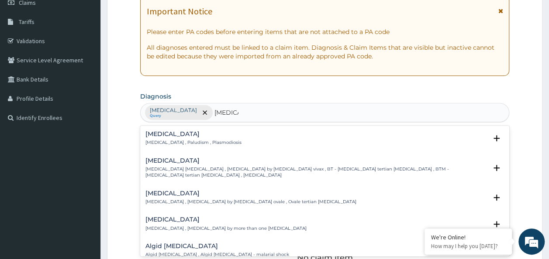
click at [222, 135] on div "Malaria Malaria , Paludism , Plasmodiosis Select Status Query Query covers susp…" at bounding box center [324, 140] width 369 height 27
click at [217, 140] on div "Malaria Malaria , Paludism , Plasmodiosis" at bounding box center [324, 138] width 359 height 15
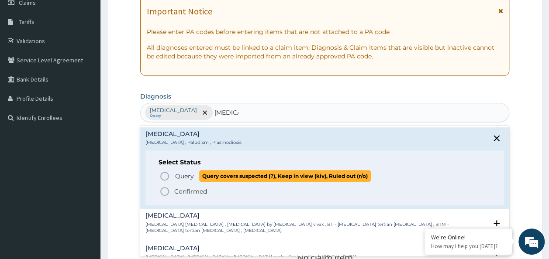
click at [183, 174] on span "Query" at bounding box center [184, 176] width 19 height 9
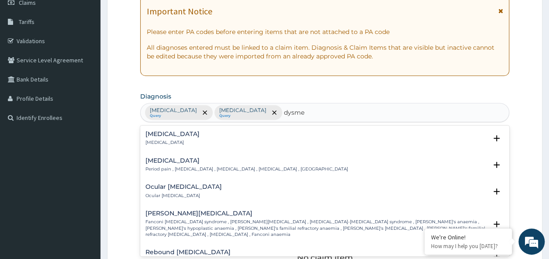
type input "dysmen"
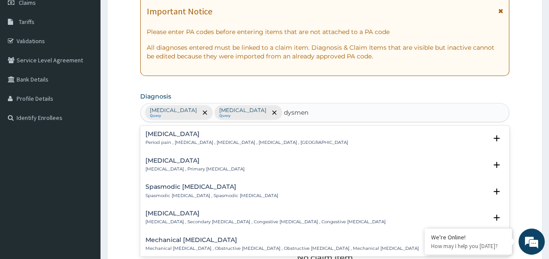
click at [295, 141] on p "Period pain , Menstrual cramps , Dysmenorrhea , Dysmenorrhoea , Menorrhalgia" at bounding box center [246, 143] width 203 height 6
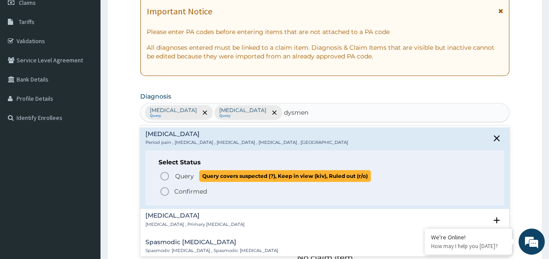
click at [179, 173] on span "Query" at bounding box center [184, 176] width 19 height 9
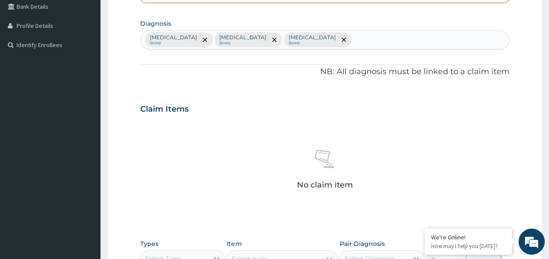
scroll to position [218, 0]
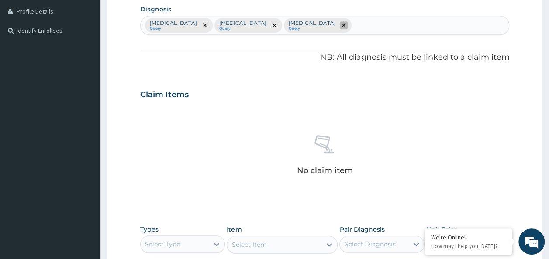
click at [341, 24] on icon "remove selection option" at bounding box center [343, 25] width 4 height 4
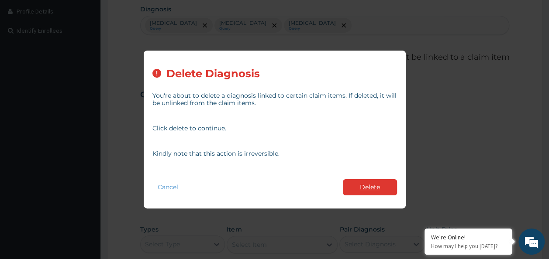
click at [360, 189] on button "Delete" at bounding box center [370, 187] width 54 height 16
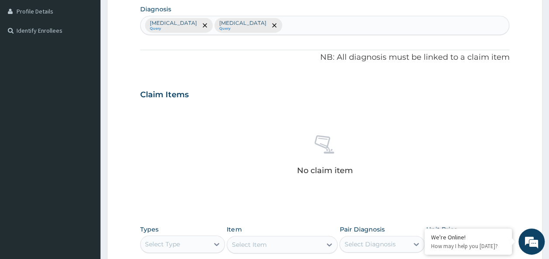
click at [283, 27] on div "Bacteremia Query Malaria Query" at bounding box center [325, 25] width 368 height 18
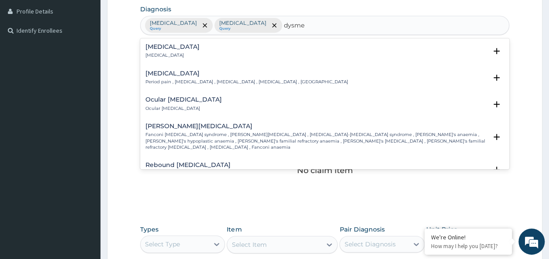
type input "dysmen"
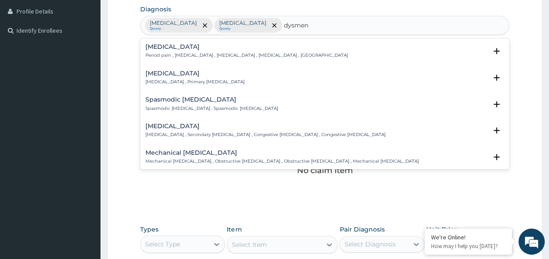
click at [190, 51] on div "Dysmenorrhea Period pain , Menstrual cramps , Dysmenorrhea , Dysmenorrhoea , Me…" at bounding box center [246, 51] width 203 height 15
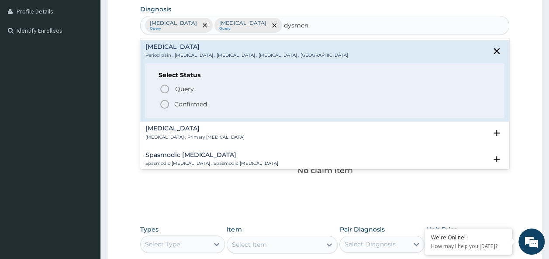
click at [199, 102] on p "Confirmed" at bounding box center [190, 104] width 33 height 9
click at [199, 102] on div "Claim Items" at bounding box center [324, 93] width 369 height 23
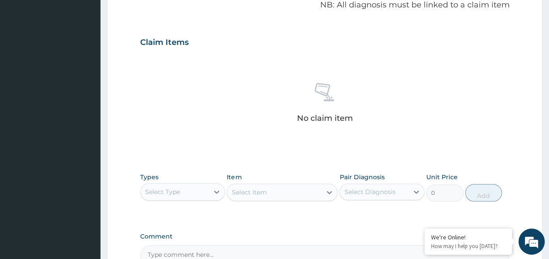
scroll to position [368, 0]
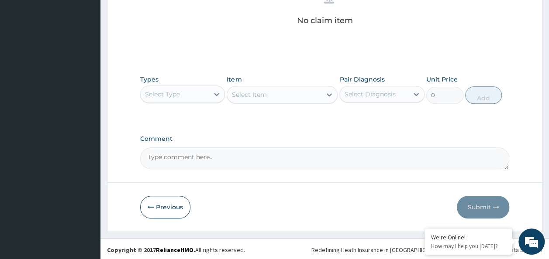
click at [182, 90] on div "Select Type" at bounding box center [175, 94] width 69 height 14
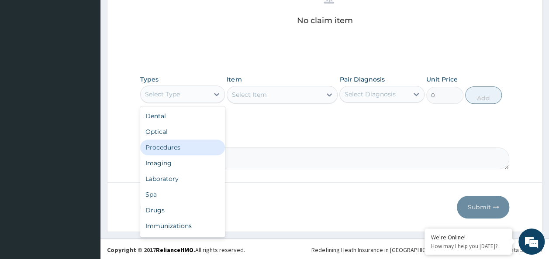
click at [188, 143] on div "Procedures" at bounding box center [182, 148] width 85 height 16
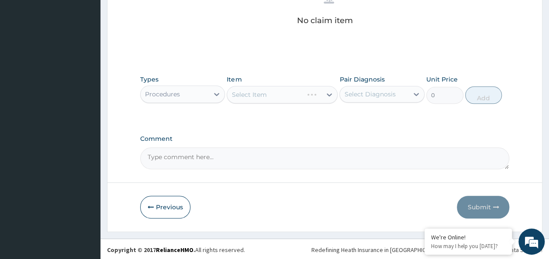
click at [383, 88] on div "Select Diagnosis" at bounding box center [374, 94] width 69 height 14
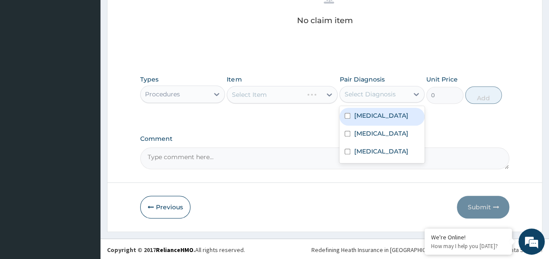
click at [382, 113] on label "Bacteremia" at bounding box center [381, 115] width 54 height 9
checkbox input "true"
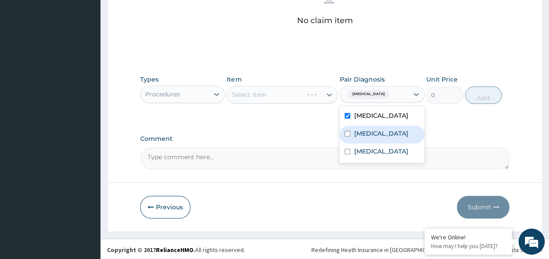
click at [371, 137] on div "Malaria" at bounding box center [381, 135] width 85 height 18
checkbox input "true"
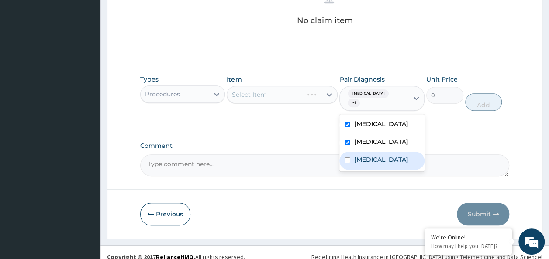
click at [370, 155] on label "Dysmenorrhea" at bounding box center [381, 159] width 54 height 9
checkbox input "true"
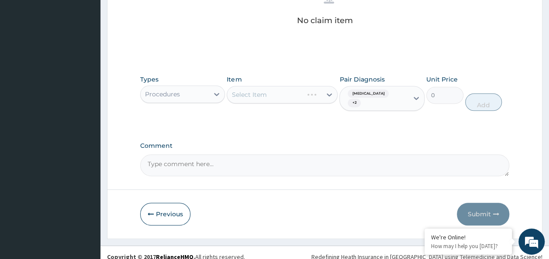
click at [250, 99] on div "Select Item" at bounding box center [274, 95] width 94 height 14
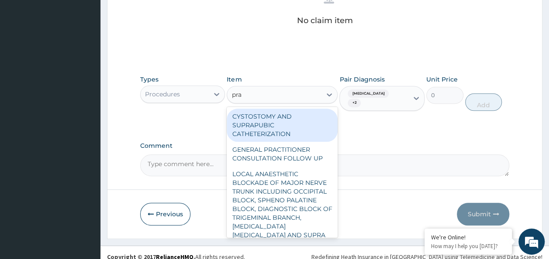
type input "prac"
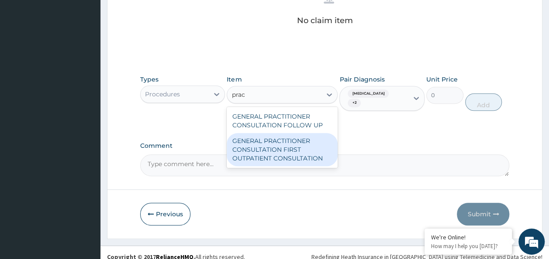
click at [272, 137] on div "GENERAL PRACTITIONER CONSULTATION FIRST OUTPATIENT CONSULTATION" at bounding box center [282, 149] width 111 height 33
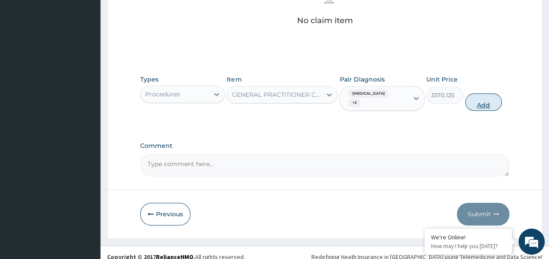
click at [477, 99] on button "Add" at bounding box center [483, 101] width 37 height 17
type input "0"
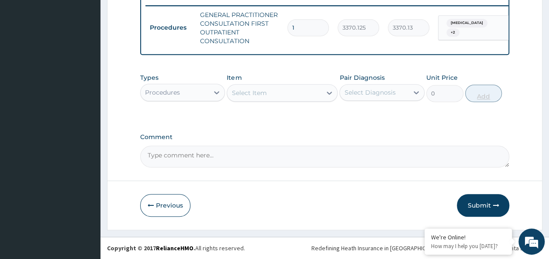
scroll to position [348, 0]
click at [189, 94] on div "Procedures" at bounding box center [175, 93] width 69 height 14
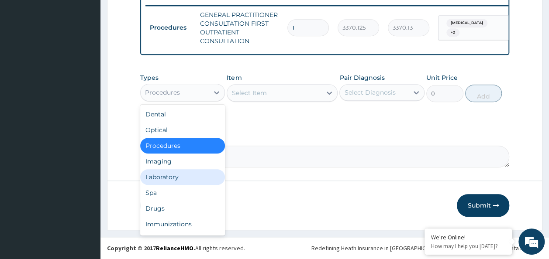
click at [176, 171] on div "Laboratory" at bounding box center [182, 177] width 85 height 16
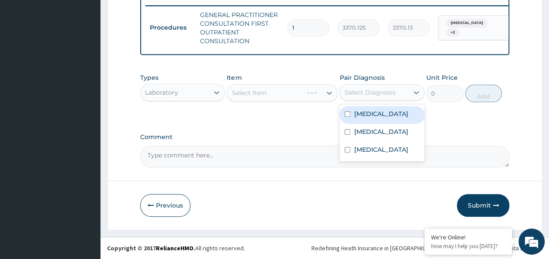
click at [386, 95] on div "Select Diagnosis" at bounding box center [369, 92] width 51 height 9
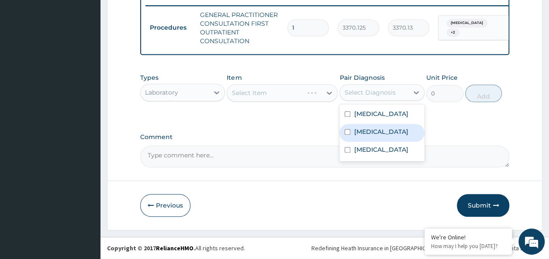
click at [370, 126] on div "Malaria" at bounding box center [381, 133] width 85 height 18
checkbox input "true"
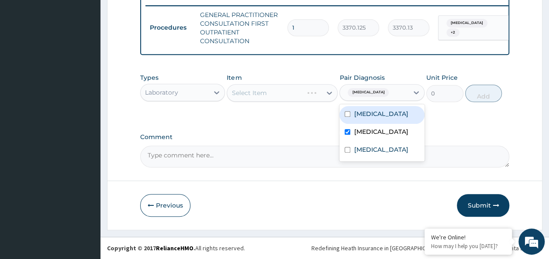
drag, startPoint x: 366, startPoint y: 117, endPoint x: 362, endPoint y: 133, distance: 16.5
click at [365, 117] on label "Bacteremia" at bounding box center [381, 114] width 54 height 9
checkbox input "true"
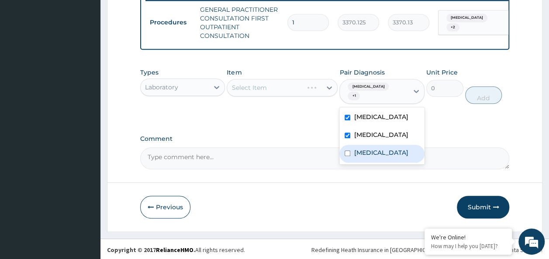
click at [359, 155] on div "Dysmenorrhea" at bounding box center [381, 154] width 85 height 18
checkbox input "true"
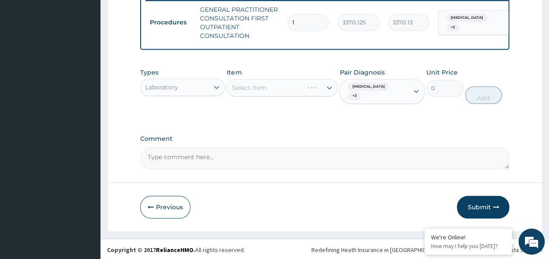
click at [296, 135] on label "Comment" at bounding box center [324, 138] width 369 height 7
click at [296, 148] on textarea "Comment" at bounding box center [324, 159] width 369 height 22
click at [263, 92] on div "Select Item" at bounding box center [248, 87] width 35 height 9
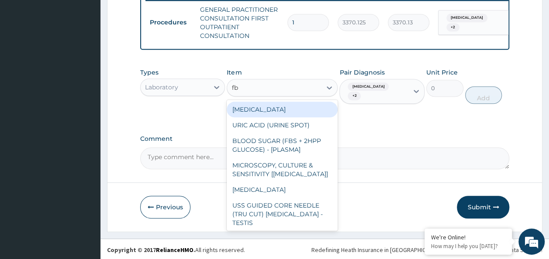
type input "fbc"
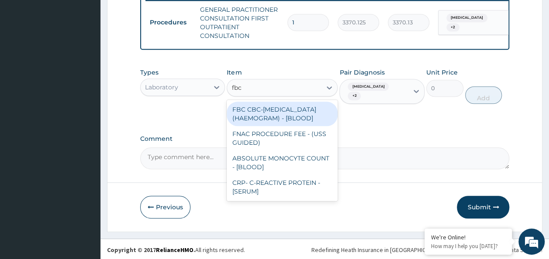
click at [263, 117] on div "FBC CBC-COMPLETE BLOOD COUNT (HAEMOGRAM) - [BLOOD]" at bounding box center [282, 114] width 111 height 24
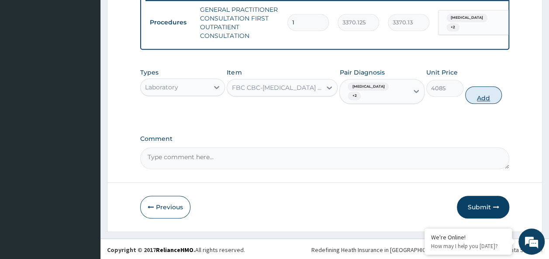
click at [474, 99] on button "Add" at bounding box center [483, 94] width 37 height 17
type input "0"
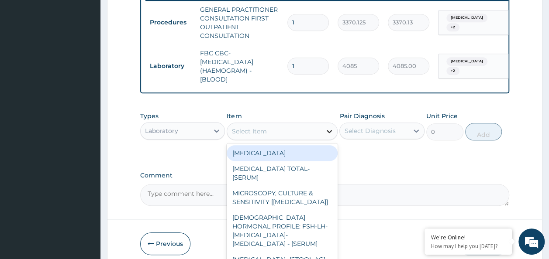
click at [323, 137] on div at bounding box center [329, 132] width 16 height 16
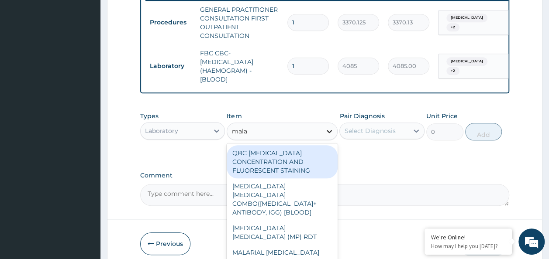
type input "malar"
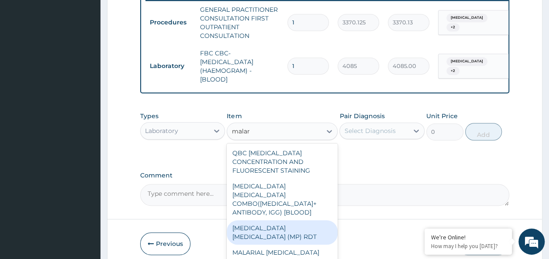
click at [295, 220] on div "MALARIA PARASITE (MP) RDT" at bounding box center [282, 232] width 111 height 24
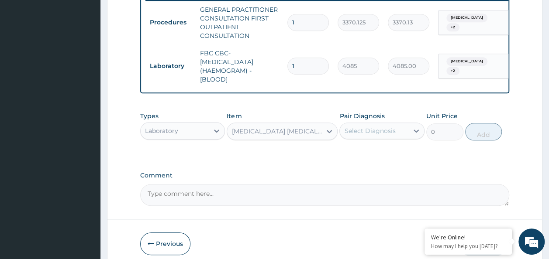
type input "1531.875"
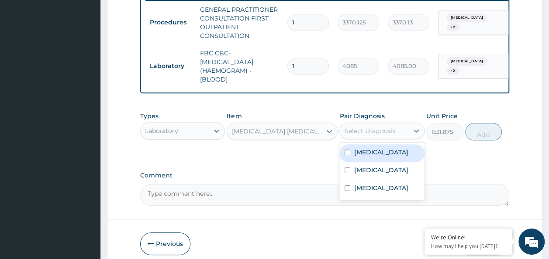
click at [377, 135] on div "Select Diagnosis" at bounding box center [369, 131] width 51 height 9
click at [372, 157] on label "Bacteremia" at bounding box center [381, 152] width 54 height 9
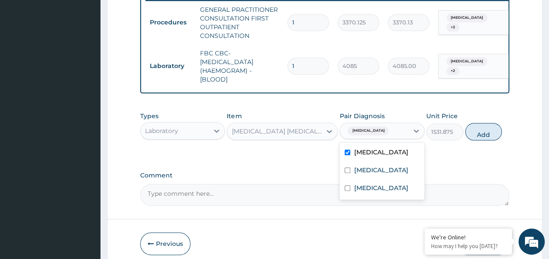
click at [369, 162] on div "Bacteremia" at bounding box center [381, 154] width 85 height 18
checkbox input "false"
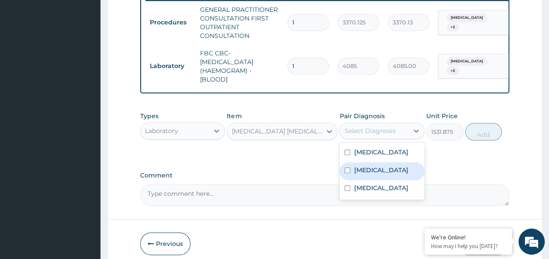
click at [368, 170] on div "Malaria" at bounding box center [381, 171] width 85 height 18
checkbox input "true"
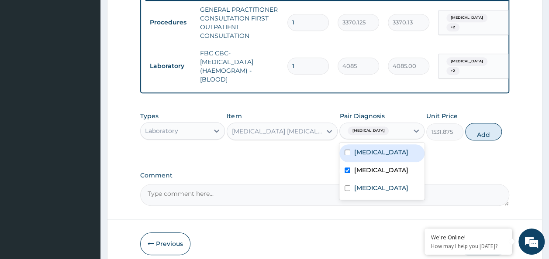
click at [366, 157] on label "Bacteremia" at bounding box center [381, 152] width 54 height 9
checkbox input "true"
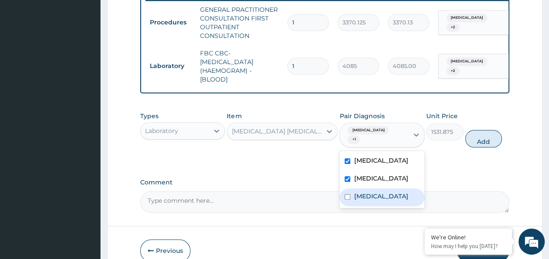
click at [365, 195] on label "Dysmenorrhea" at bounding box center [381, 196] width 54 height 9
checkbox input "true"
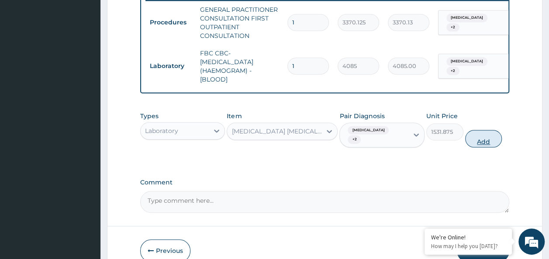
click at [489, 138] on button "Add" at bounding box center [483, 138] width 37 height 17
type input "0"
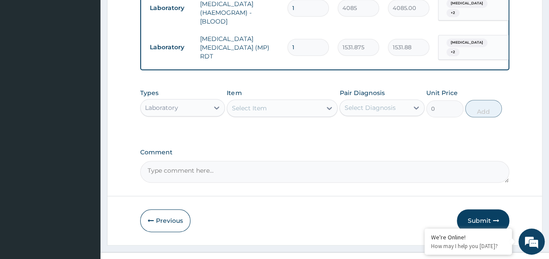
scroll to position [421, 0]
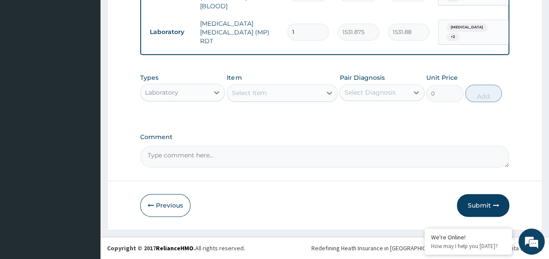
click at [177, 95] on div "Laboratory" at bounding box center [161, 92] width 33 height 9
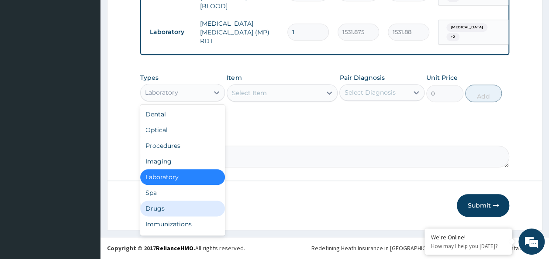
click at [167, 207] on div "Drugs" at bounding box center [182, 209] width 85 height 16
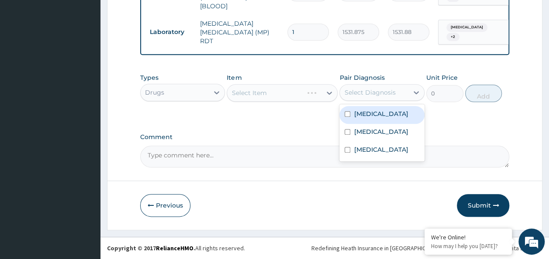
click at [385, 94] on div "Select Diagnosis" at bounding box center [369, 92] width 51 height 9
click at [373, 108] on div "Bacteremia" at bounding box center [381, 115] width 85 height 18
checkbox input "true"
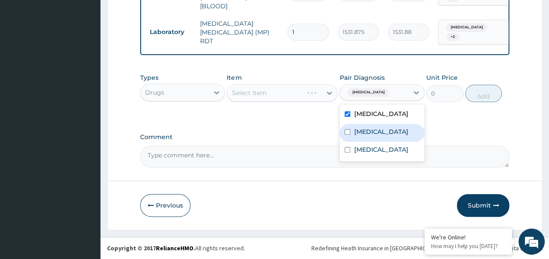
click at [365, 137] on div "Malaria" at bounding box center [381, 133] width 85 height 18
checkbox input "true"
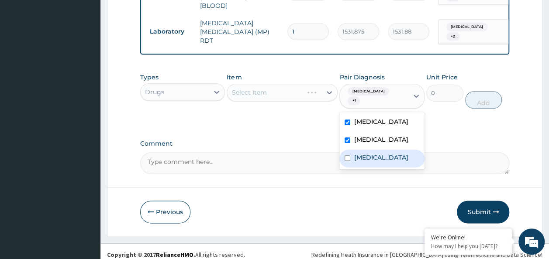
drag, startPoint x: 361, startPoint y: 150, endPoint x: 346, endPoint y: 137, distance: 20.5
click at [361, 153] on label "Dysmenorrhea" at bounding box center [381, 157] width 54 height 9
checkbox input "true"
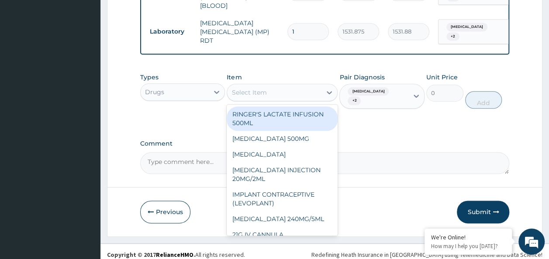
click at [254, 94] on div "Select Item" at bounding box center [248, 92] width 35 height 9
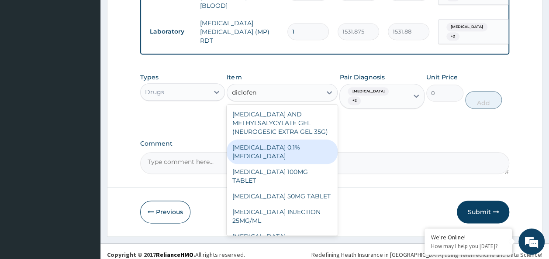
scroll to position [52, 0]
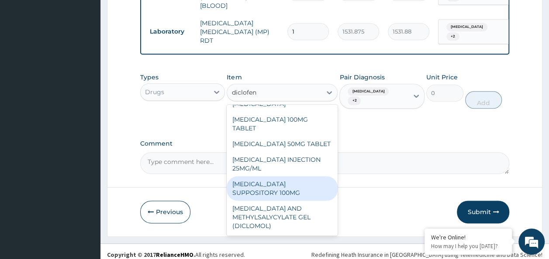
type input "diclofen"
click at [396, 140] on label "Comment" at bounding box center [324, 143] width 369 height 7
click at [396, 152] on textarea "Comment" at bounding box center [324, 163] width 369 height 22
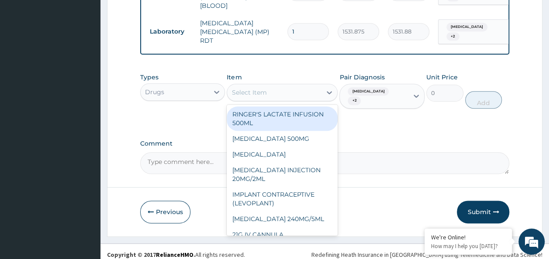
click at [289, 95] on div "Select Item" at bounding box center [274, 93] width 94 height 14
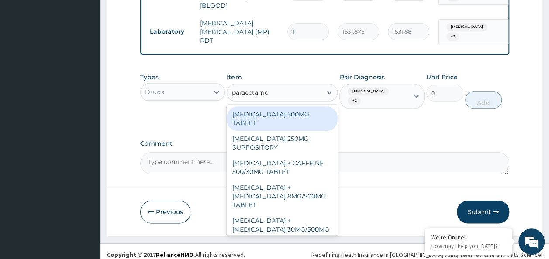
type input "paracetamol"
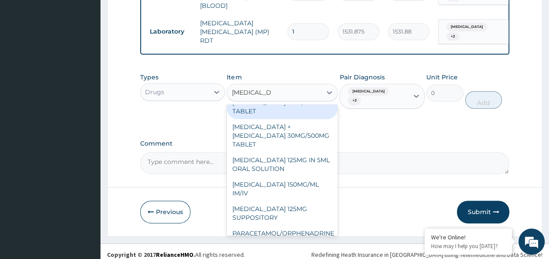
scroll to position [99, 0]
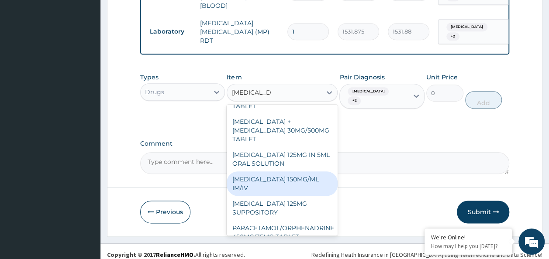
click at [285, 172] on div "PARACETAMOL 150MG/ML IM/IV" at bounding box center [282, 184] width 111 height 24
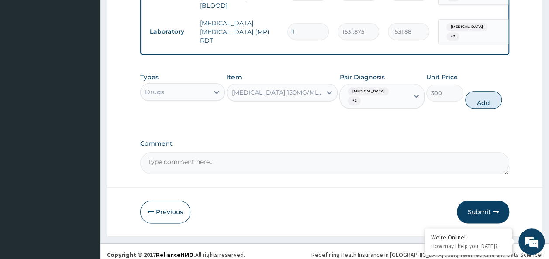
click at [478, 99] on button "Add" at bounding box center [483, 99] width 37 height 17
type input "0"
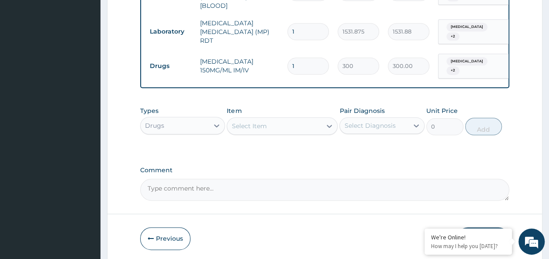
click at [278, 125] on div "Select Item" at bounding box center [274, 126] width 94 height 14
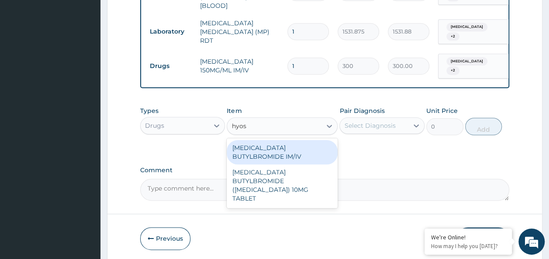
type input "hyosc"
click at [285, 152] on div "HYOSCINE BUTYLBROMIDE IM/IV" at bounding box center [282, 152] width 111 height 24
type input "172.5"
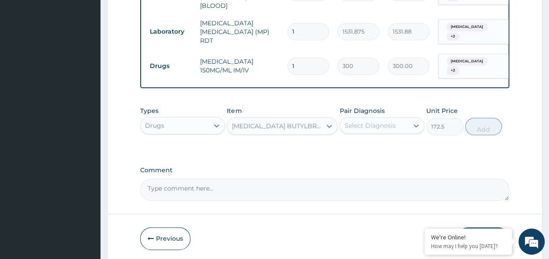
click at [347, 126] on div "Select Diagnosis" at bounding box center [369, 125] width 51 height 9
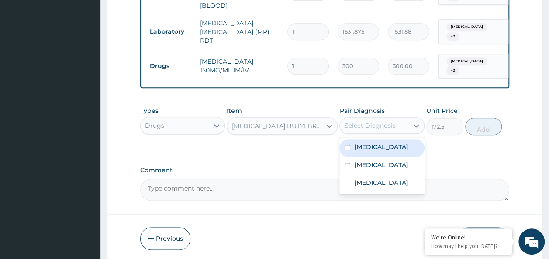
click at [349, 145] on input "checkbox" at bounding box center [347, 148] width 6 height 6
checkbox input "true"
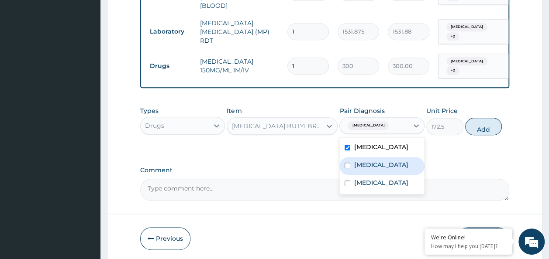
drag, startPoint x: 352, startPoint y: 158, endPoint x: 355, endPoint y: 176, distance: 19.1
click at [352, 160] on div "Malaria" at bounding box center [381, 166] width 85 height 18
checkbox input "true"
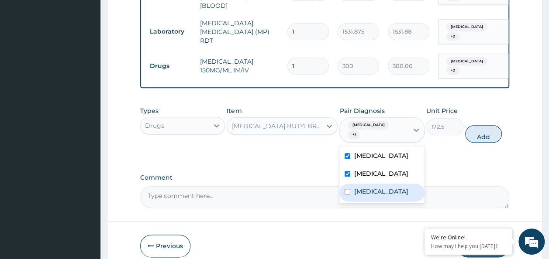
click at [357, 187] on label "Dysmenorrhea" at bounding box center [381, 191] width 54 height 9
checkbox input "true"
click at [472, 130] on button "Add" at bounding box center [483, 133] width 37 height 17
type input "0"
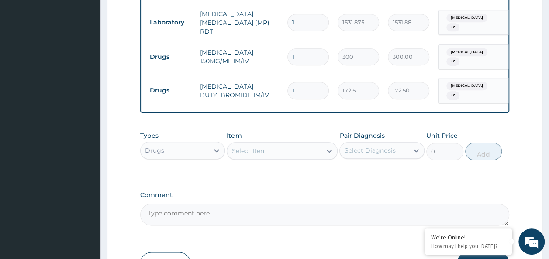
scroll to position [465, 0]
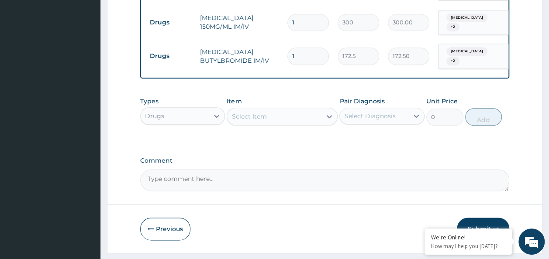
click at [247, 113] on div "Select Item" at bounding box center [248, 116] width 35 height 9
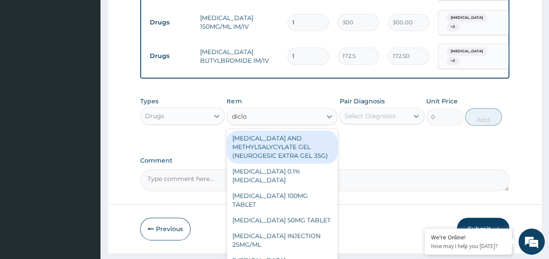
type input "diclof"
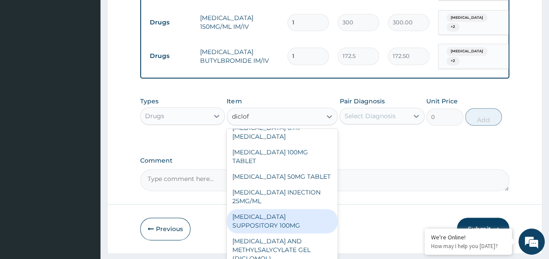
scroll to position [52, 0]
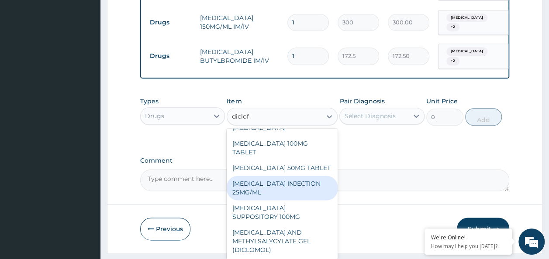
click at [255, 183] on div "DICLOFENAC INJECTION 25MG/ML" at bounding box center [282, 188] width 111 height 24
type input "97.75"
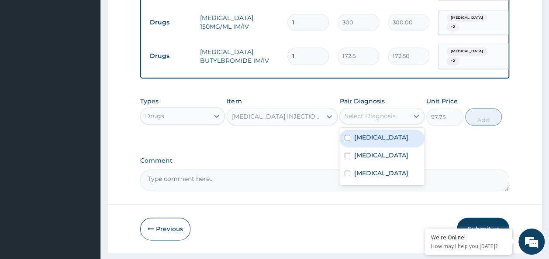
click at [384, 117] on div "Select Diagnosis" at bounding box center [381, 116] width 85 height 17
click at [379, 133] on label "Bacteremia" at bounding box center [381, 137] width 54 height 9
checkbox input "true"
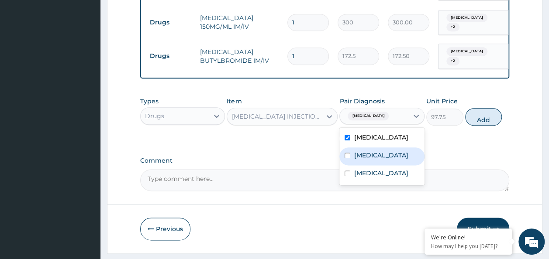
click at [369, 151] on label "Malaria" at bounding box center [381, 155] width 54 height 9
checkbox input "true"
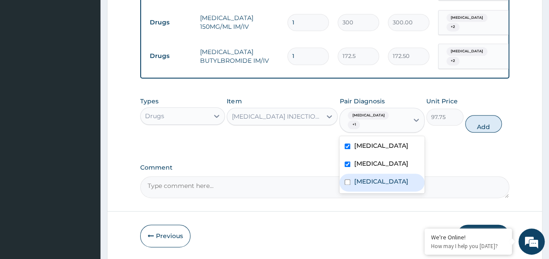
click at [369, 177] on label "Dysmenorrhea" at bounding box center [381, 181] width 54 height 9
checkbox input "true"
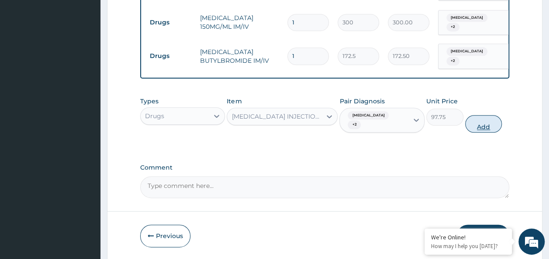
click at [479, 115] on button "Add" at bounding box center [483, 123] width 37 height 17
type input "0"
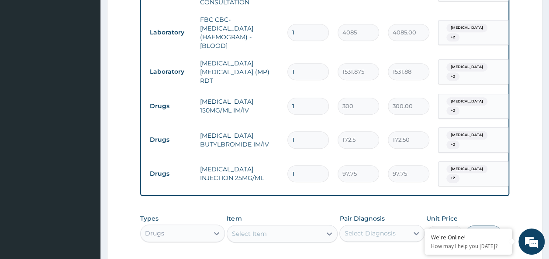
scroll to position [378, 0]
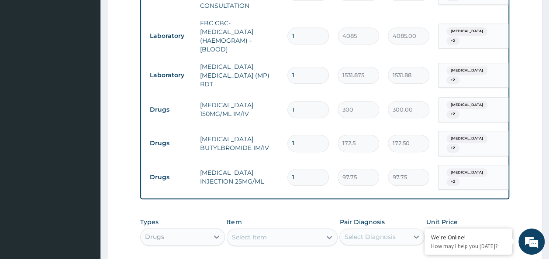
click at [298, 104] on input "1" at bounding box center [307, 109] width 41 height 17
type input "0.00"
type input "4"
type input "1200.00"
type input "4"
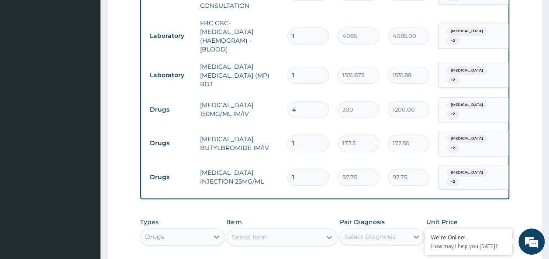
click at [310, 169] on input "1" at bounding box center [307, 177] width 41 height 17
type input "0.00"
type input "3"
type input "293.25"
type input "3"
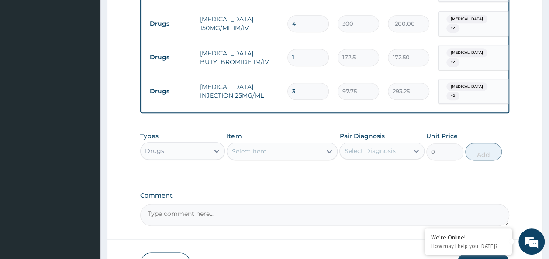
scroll to position [465, 0]
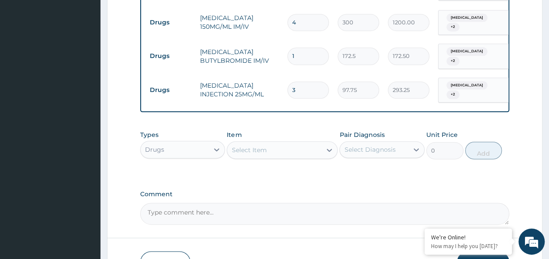
click at [266, 143] on div "Select Item" at bounding box center [274, 150] width 94 height 14
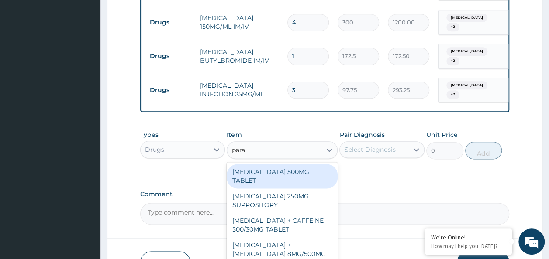
type input "parac"
click at [286, 175] on div "PARACETAMOL 500MG TABLET" at bounding box center [282, 176] width 111 height 24
type input "30"
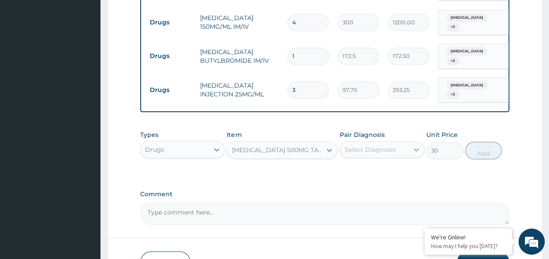
click at [411, 145] on div at bounding box center [416, 150] width 16 height 16
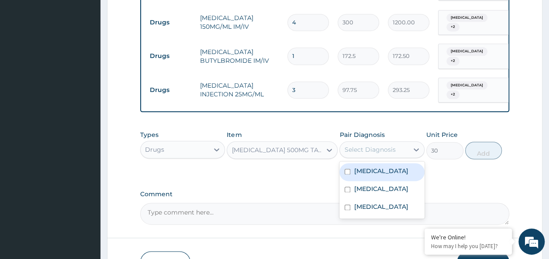
click at [396, 163] on div "Bacteremia" at bounding box center [381, 172] width 85 height 18
checkbox input "true"
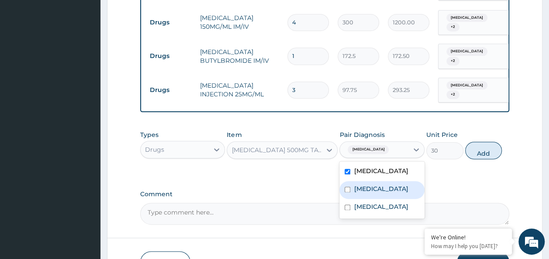
click at [375, 185] on label "Malaria" at bounding box center [381, 189] width 54 height 9
checkbox input "true"
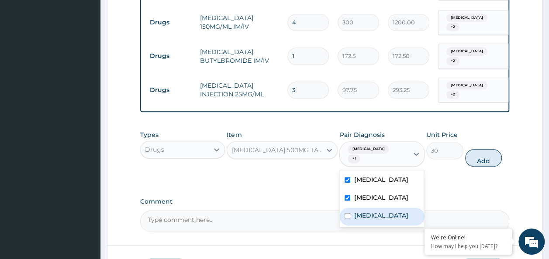
click at [375, 208] on div "Dysmenorrhea" at bounding box center [381, 217] width 85 height 18
drag, startPoint x: 375, startPoint y: 190, endPoint x: 514, endPoint y: 135, distance: 149.5
click at [381, 208] on div "Dysmenorrhea" at bounding box center [381, 217] width 85 height 18
checkbox input "false"
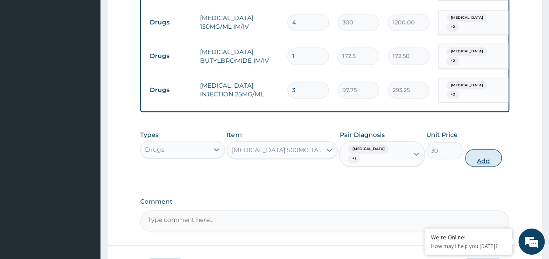
click at [494, 149] on button "Add" at bounding box center [483, 157] width 37 height 17
type input "0"
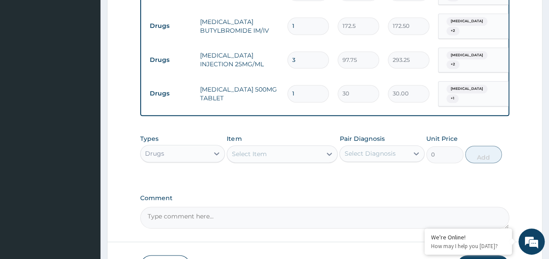
scroll to position [509, 0]
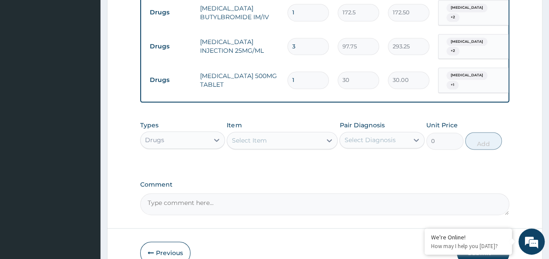
type input "18"
type input "540.00"
type input "18"
click at [283, 134] on div "Select Item" at bounding box center [274, 141] width 94 height 14
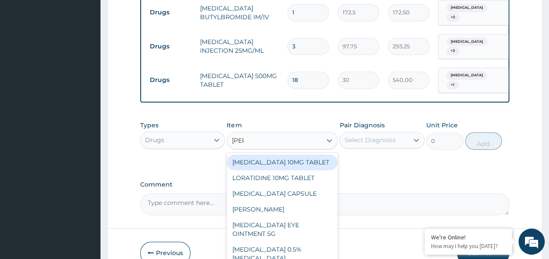
type input "lorat"
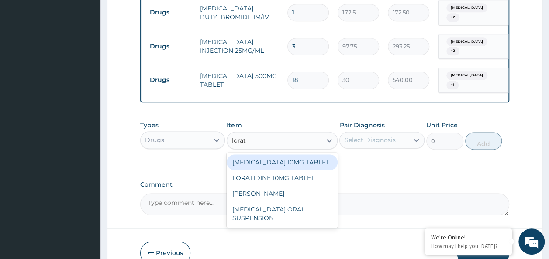
click at [294, 155] on div "LORATADINE 10MG TABLET" at bounding box center [282, 163] width 111 height 16
type input "86.25"
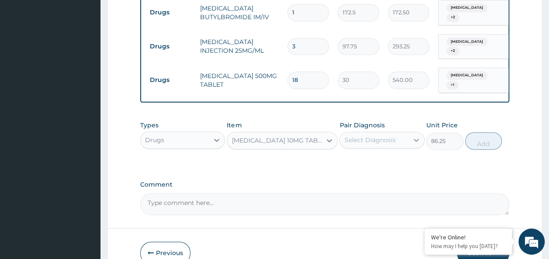
click at [409, 132] on div at bounding box center [416, 140] width 16 height 16
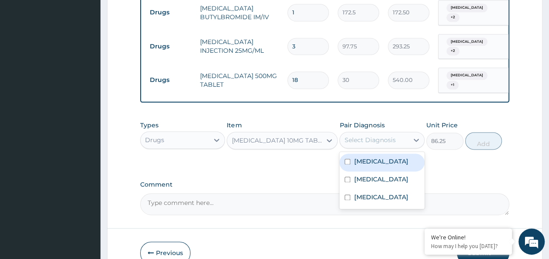
drag, startPoint x: 404, startPoint y: 144, endPoint x: 375, endPoint y: 171, distance: 39.9
click at [402, 154] on div "Bacteremia" at bounding box center [381, 163] width 85 height 18
checkbox input "true"
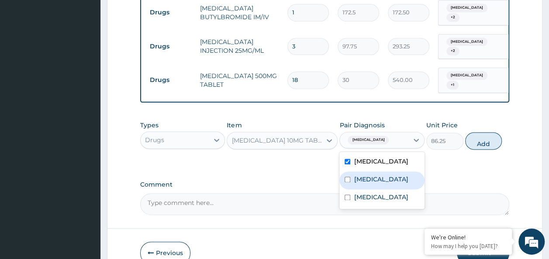
drag, startPoint x: 370, startPoint y: 169, endPoint x: 368, endPoint y: 185, distance: 16.2
click at [370, 175] on label "Malaria" at bounding box center [381, 179] width 54 height 9
checkbox input "true"
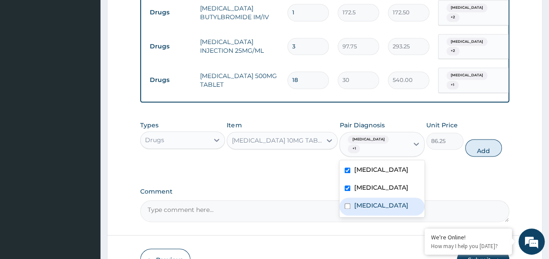
click at [370, 201] on label "Dysmenorrhea" at bounding box center [381, 205] width 54 height 9
checkbox input "true"
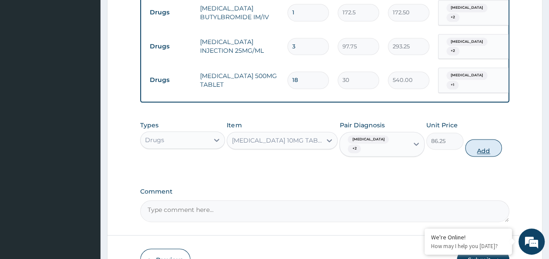
click at [469, 139] on button "Add" at bounding box center [483, 147] width 37 height 17
type input "0"
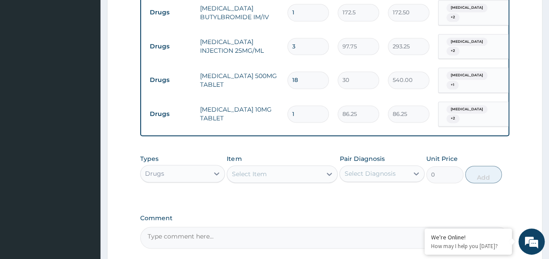
type input "0.00"
type input "5"
type input "431.25"
type input "5"
click at [279, 167] on div "Select Item" at bounding box center [274, 174] width 94 height 14
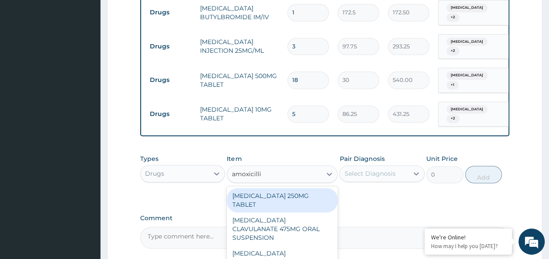
type input "amoxicillin"
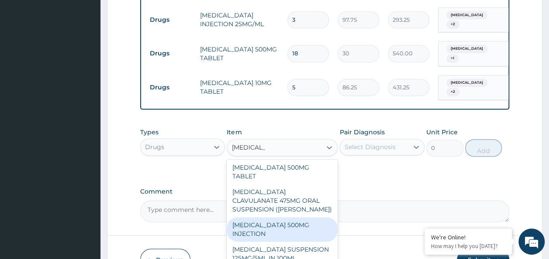
scroll to position [552, 0]
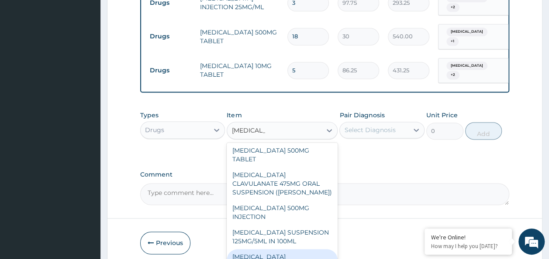
click at [255, 249] on div "AMOXICILLIN CLAVULANATE 500/125 TABLET" at bounding box center [282, 261] width 111 height 24
type input "414"
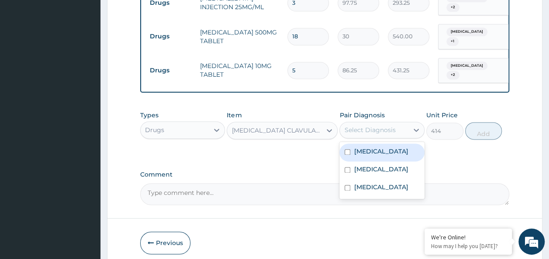
click at [397, 123] on div "Select Diagnosis" at bounding box center [374, 130] width 69 height 14
click at [391, 144] on div "Bacteremia" at bounding box center [381, 153] width 85 height 18
checkbox input "true"
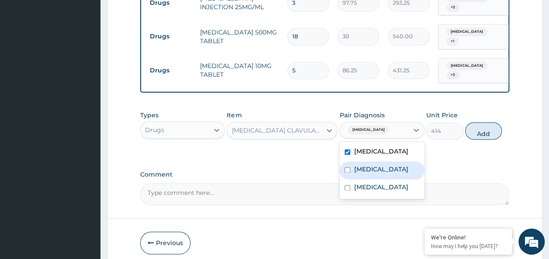
click at [382, 162] on div "Malaria" at bounding box center [381, 171] width 85 height 18
checkbox input "true"
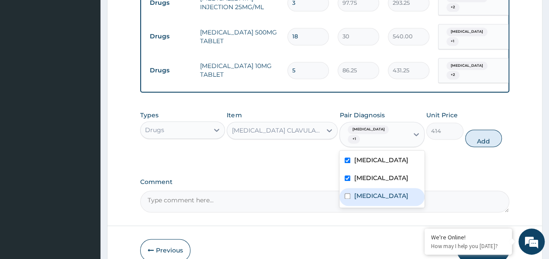
click at [374, 192] on label "Dysmenorrhea" at bounding box center [381, 196] width 54 height 9
checkbox input "true"
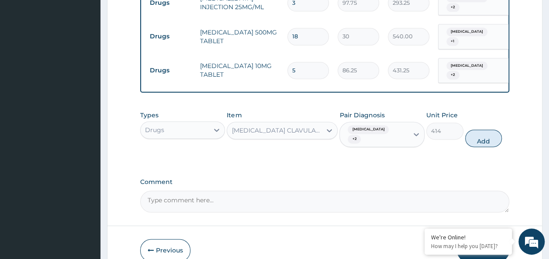
drag, startPoint x: 480, startPoint y: 117, endPoint x: 464, endPoint y: 112, distance: 16.9
click at [478, 130] on button "Add" at bounding box center [483, 138] width 37 height 17
type input "0"
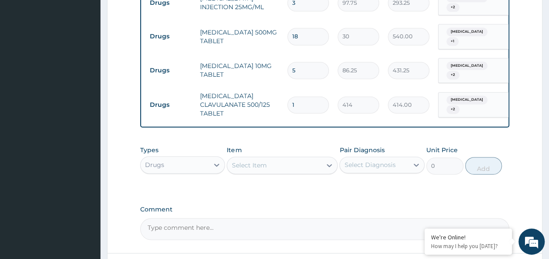
type input "14"
type input "5796.00"
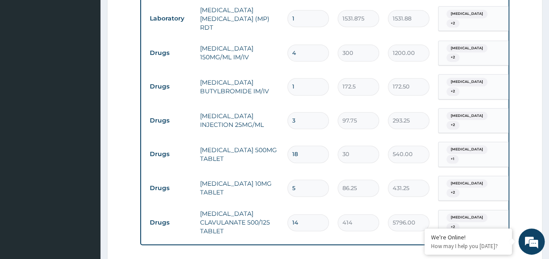
scroll to position [421, 0]
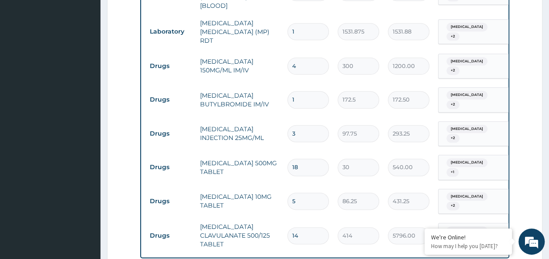
type input "13"
type input "5382.00"
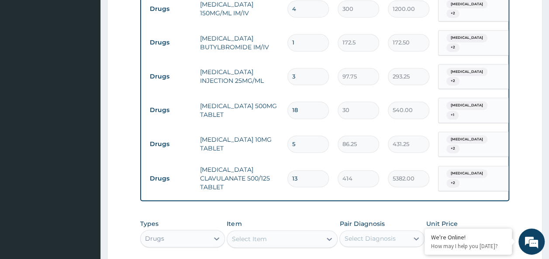
scroll to position [465, 0]
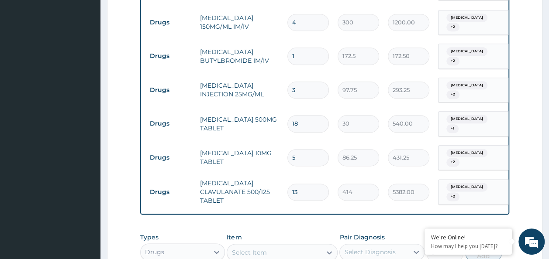
type input "1"
type input "414.00"
type input "14"
type input "5796.00"
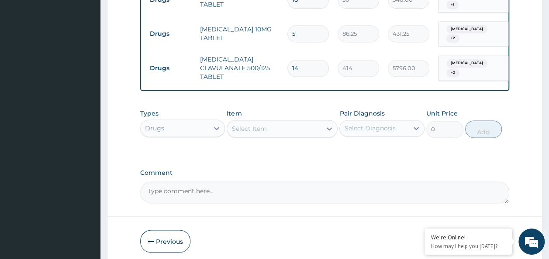
scroll to position [608, 0]
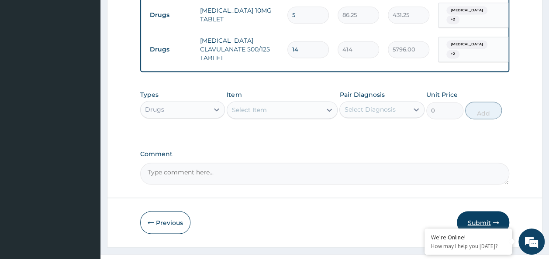
type input "14"
click at [487, 211] on button "Submit" at bounding box center [483, 222] width 52 height 23
